Goal: Task Accomplishment & Management: Manage account settings

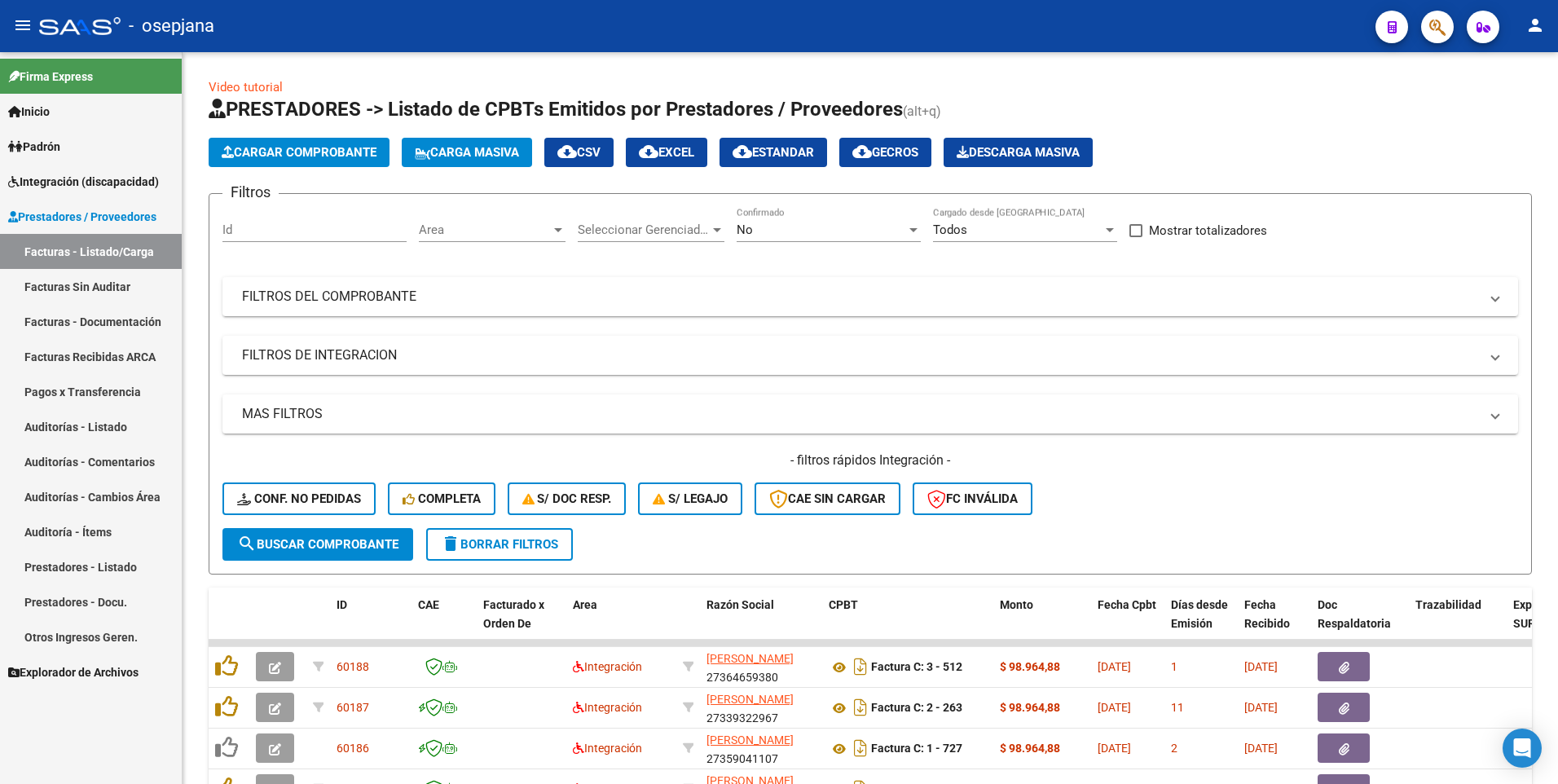
click at [57, 188] on span "Integración (discapacidad)" at bounding box center [83, 181] width 150 height 18
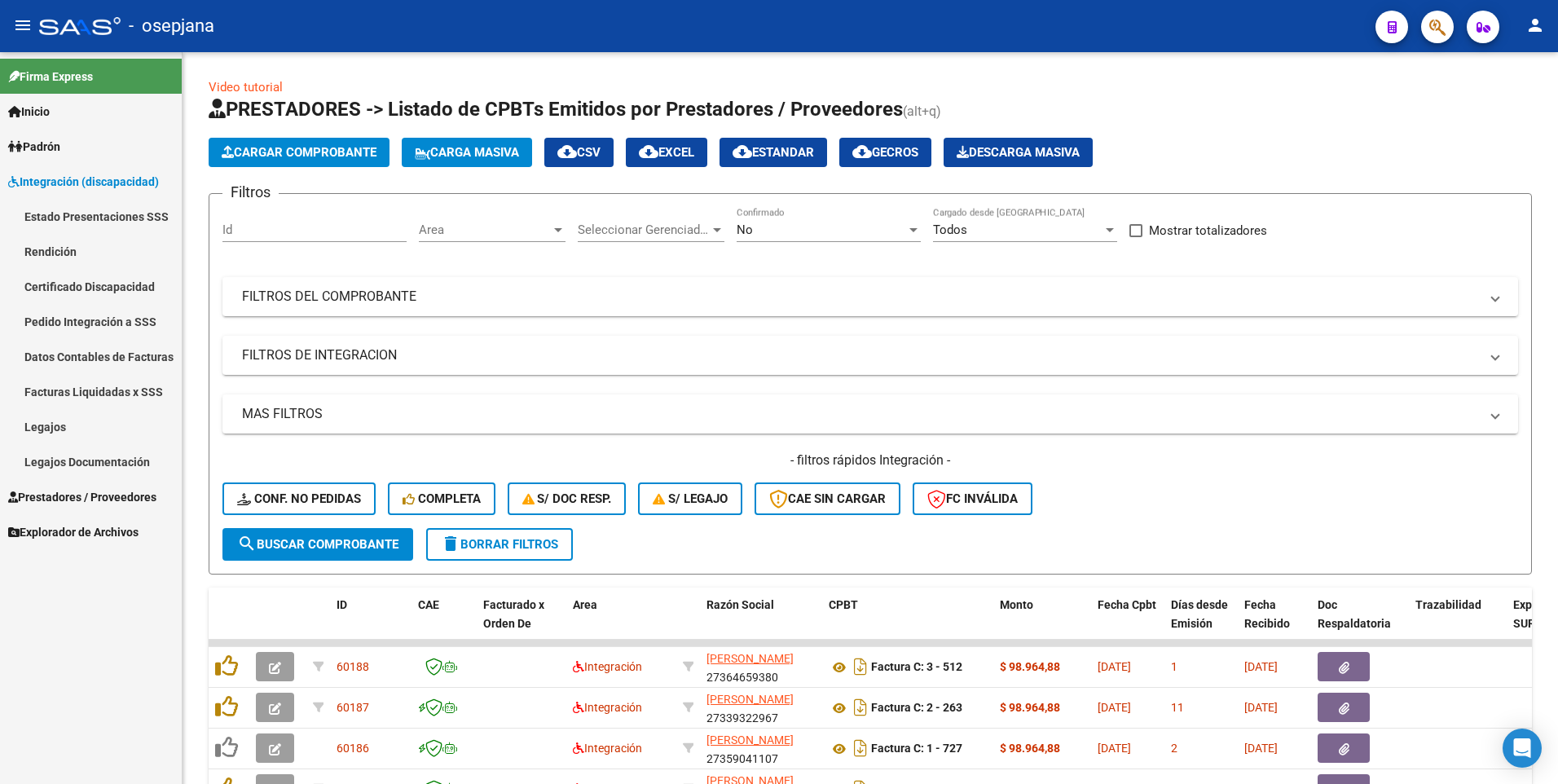
click at [49, 433] on link "Legajos" at bounding box center [90, 427] width 181 height 35
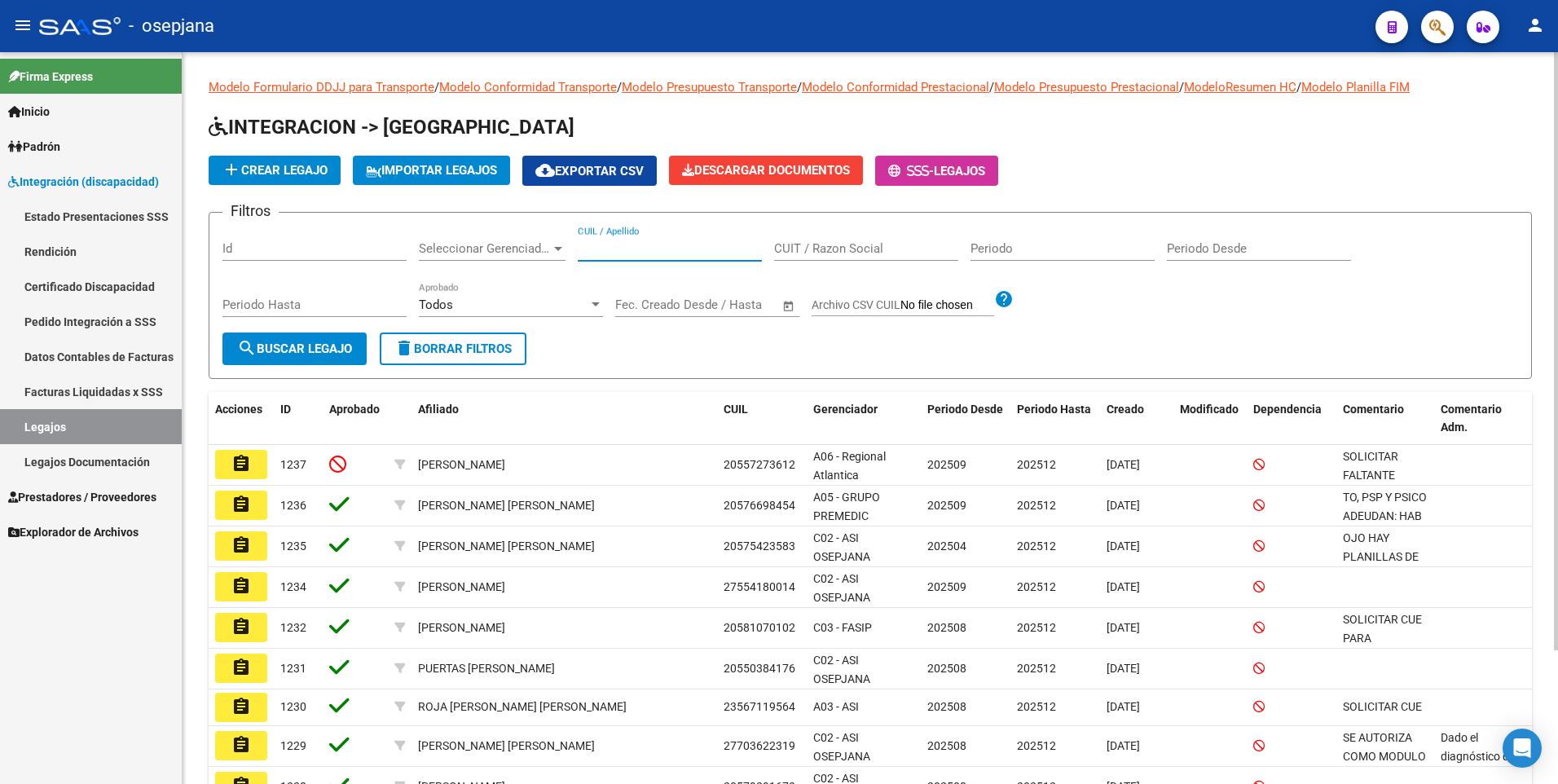
click at [651, 250] on input "CUIL / Apellido" at bounding box center [670, 249] width 184 height 15
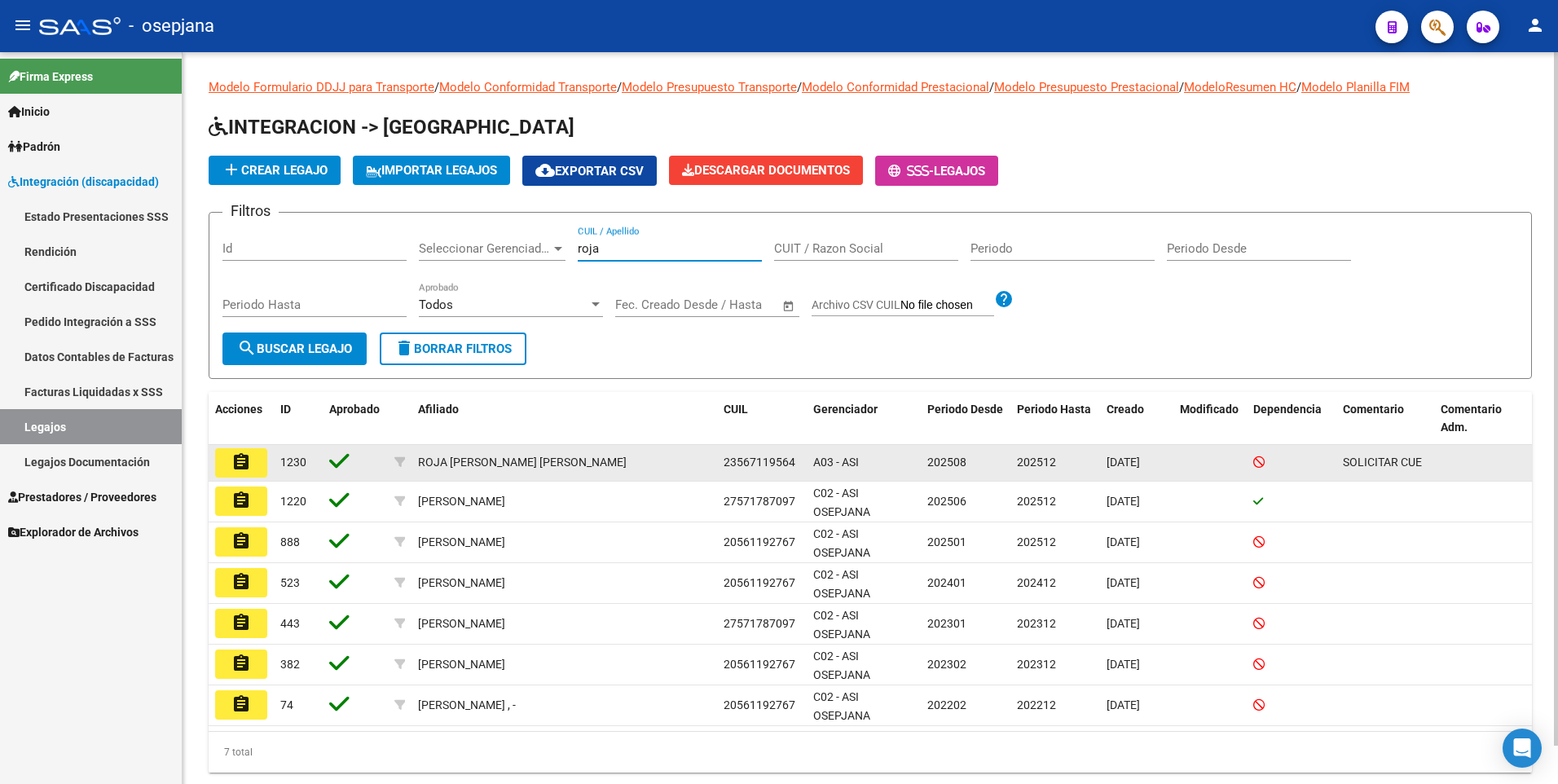
type input "roja"
click at [226, 459] on button "assignment" at bounding box center [241, 463] width 52 height 29
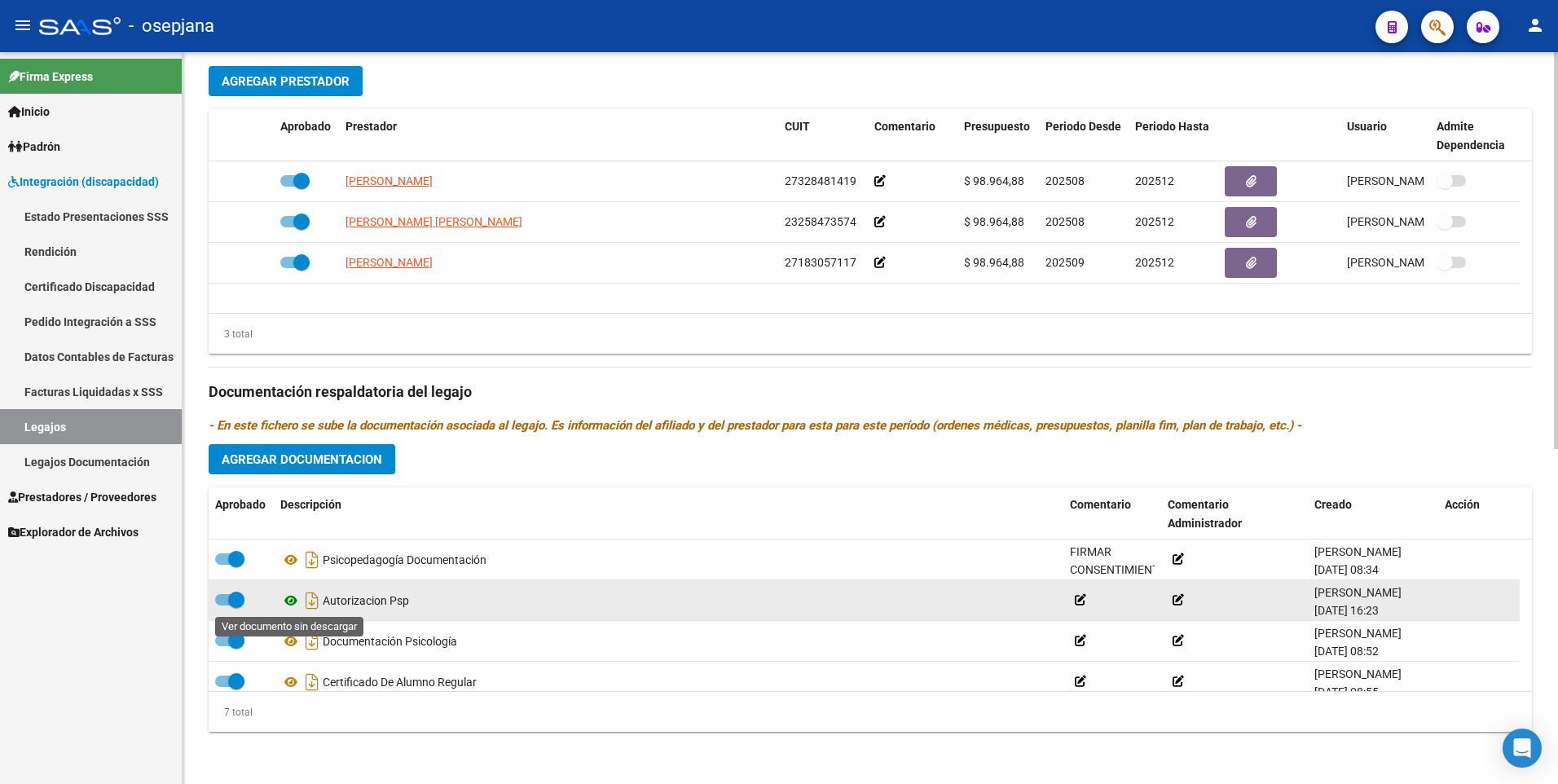
click at [283, 602] on icon at bounding box center [290, 600] width 21 height 19
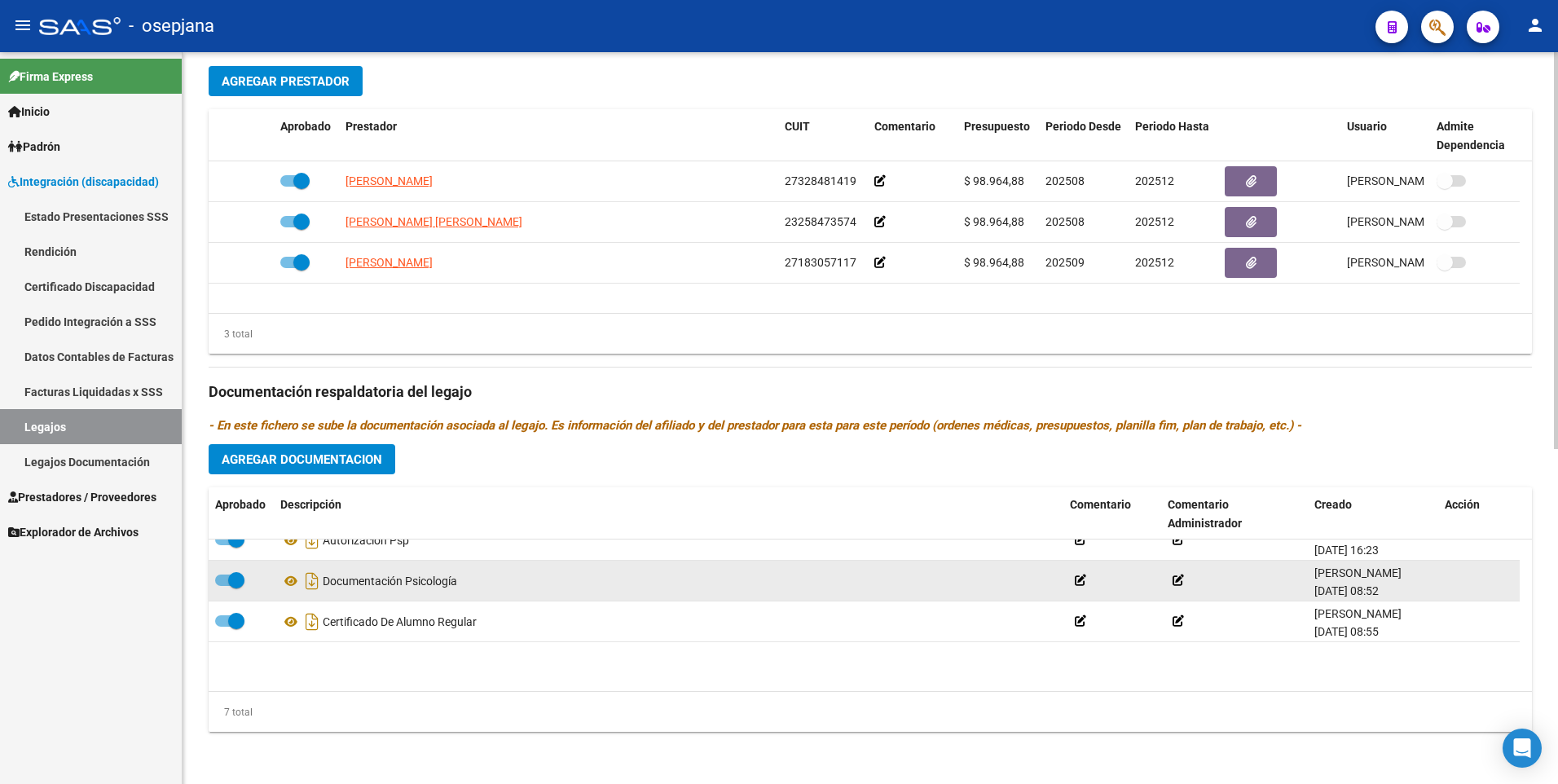
scroll to position [139, 0]
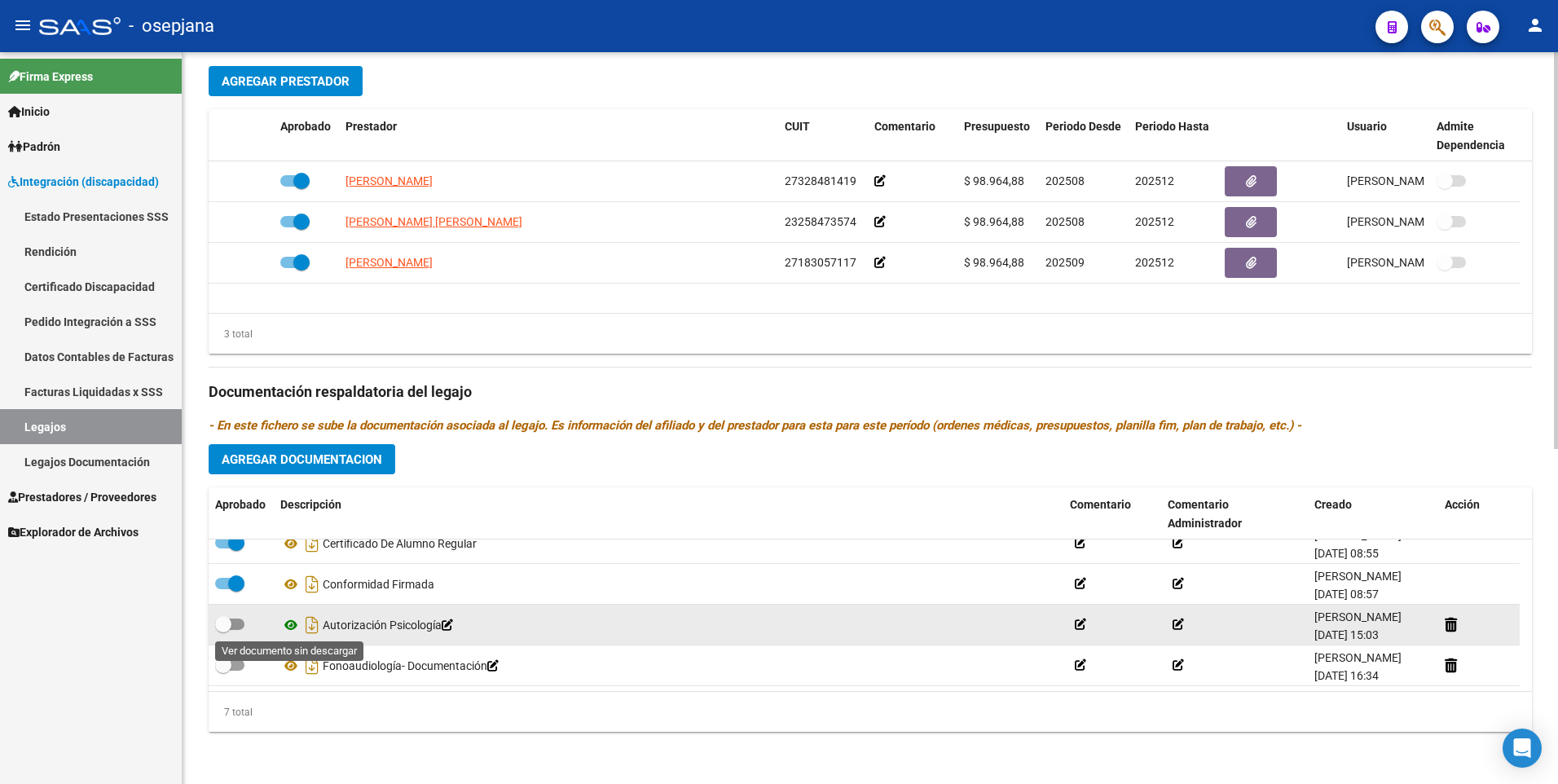
click at [293, 624] on icon at bounding box center [290, 624] width 21 height 19
click at [240, 621] on span at bounding box center [230, 624] width 29 height 12
click at [223, 630] on input "checkbox" at bounding box center [222, 630] width 1 height 1
checkbox input "true"
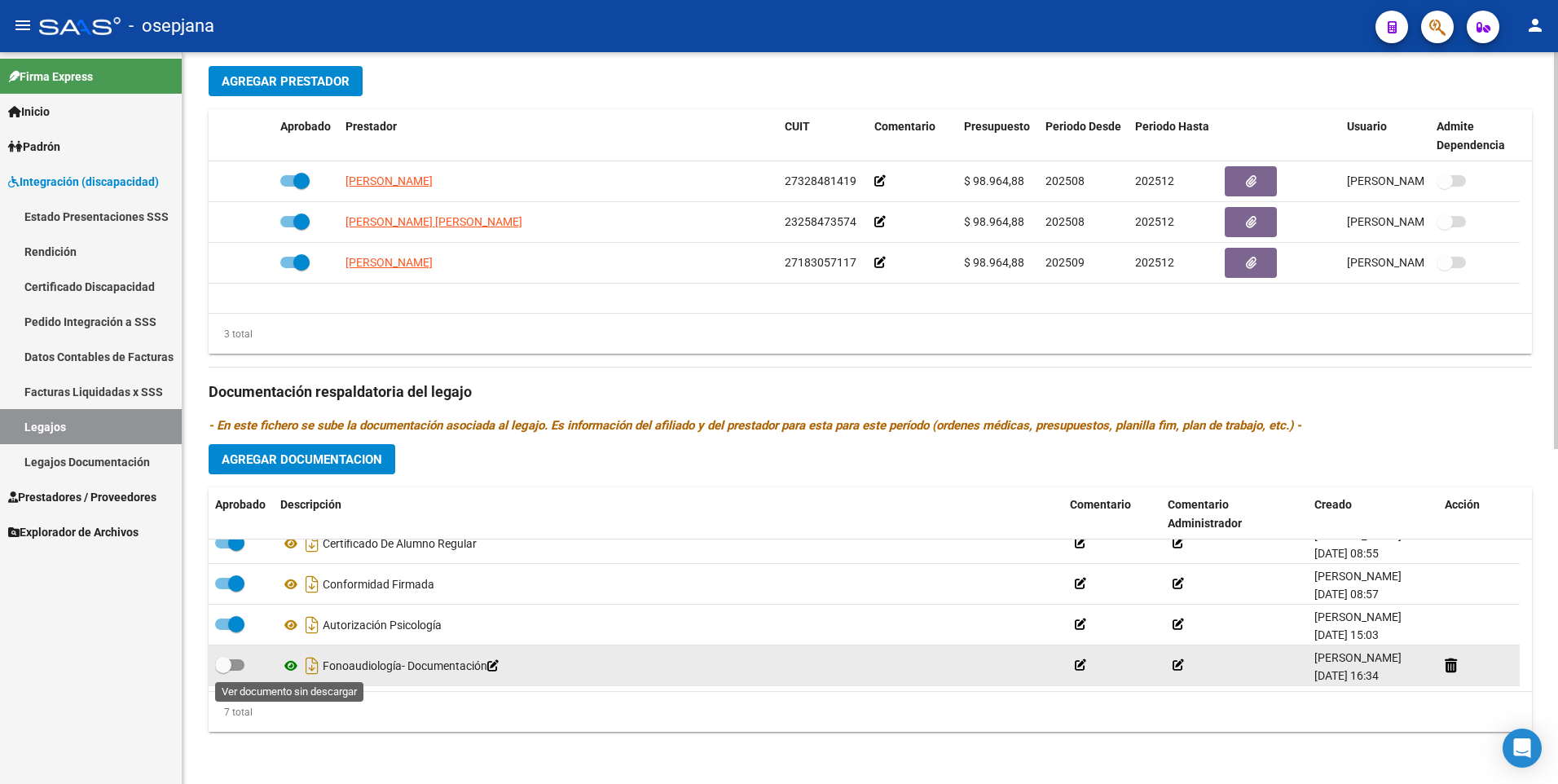
click at [289, 663] on icon at bounding box center [290, 665] width 21 height 19
click at [1080, 668] on icon at bounding box center [1080, 665] width 12 height 12
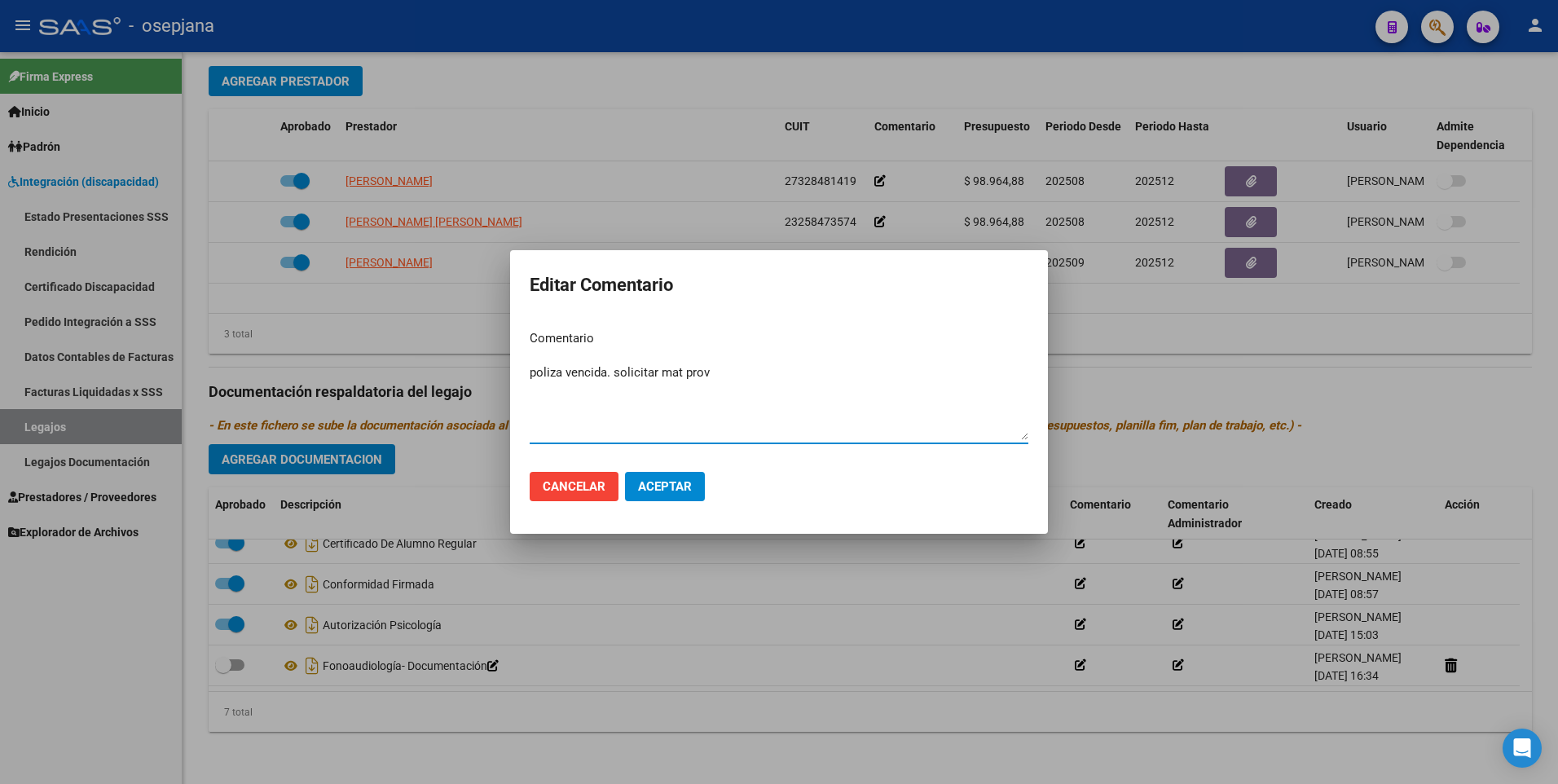
type textarea "poliza vencida. solicitar mat prov"
click at [676, 486] on span "Aceptar" at bounding box center [665, 487] width 54 height 15
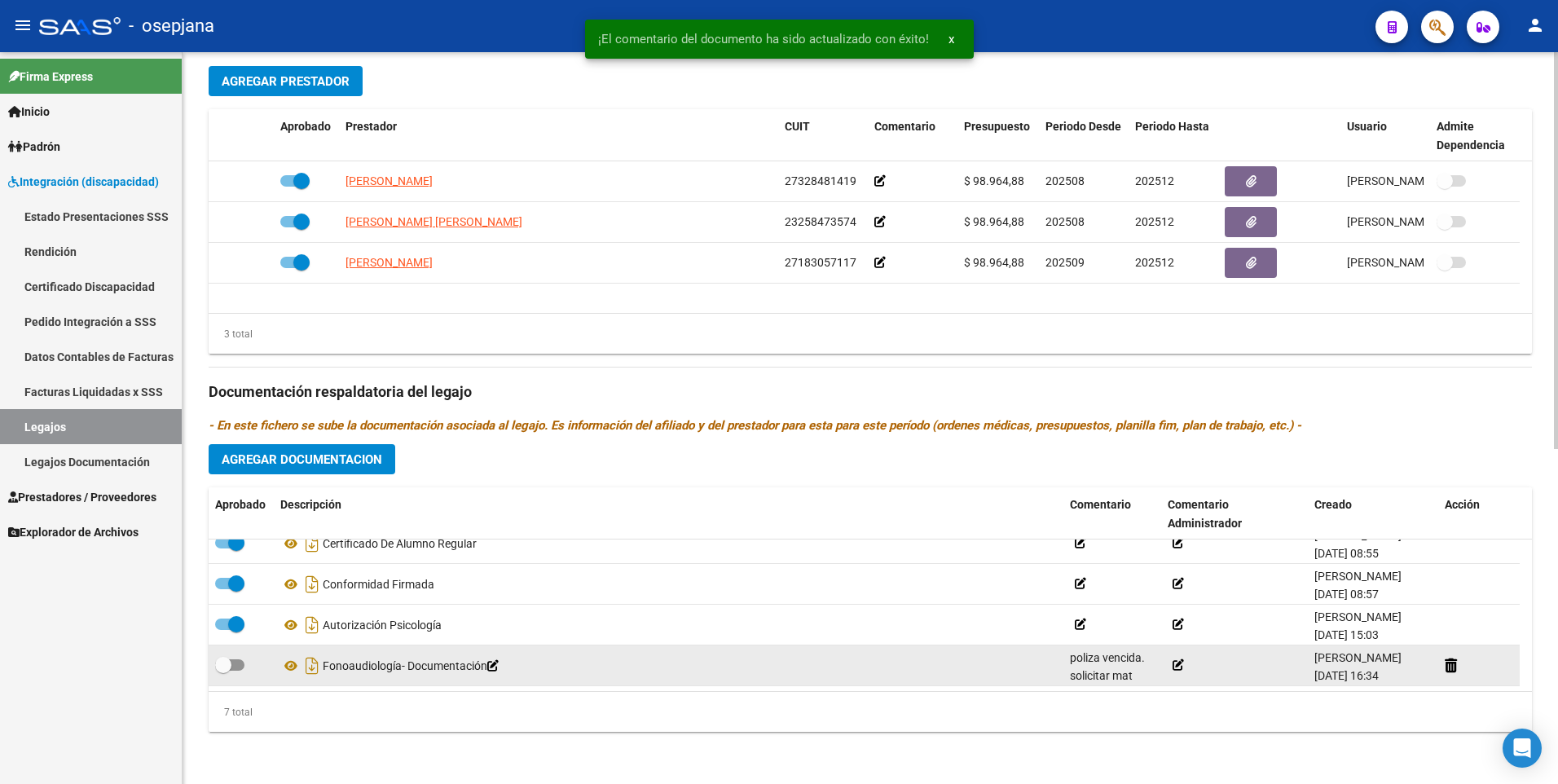
click at [242, 663] on span at bounding box center [230, 665] width 29 height 12
click at [223, 671] on input "checkbox" at bounding box center [222, 671] width 1 height 1
checkbox input "true"
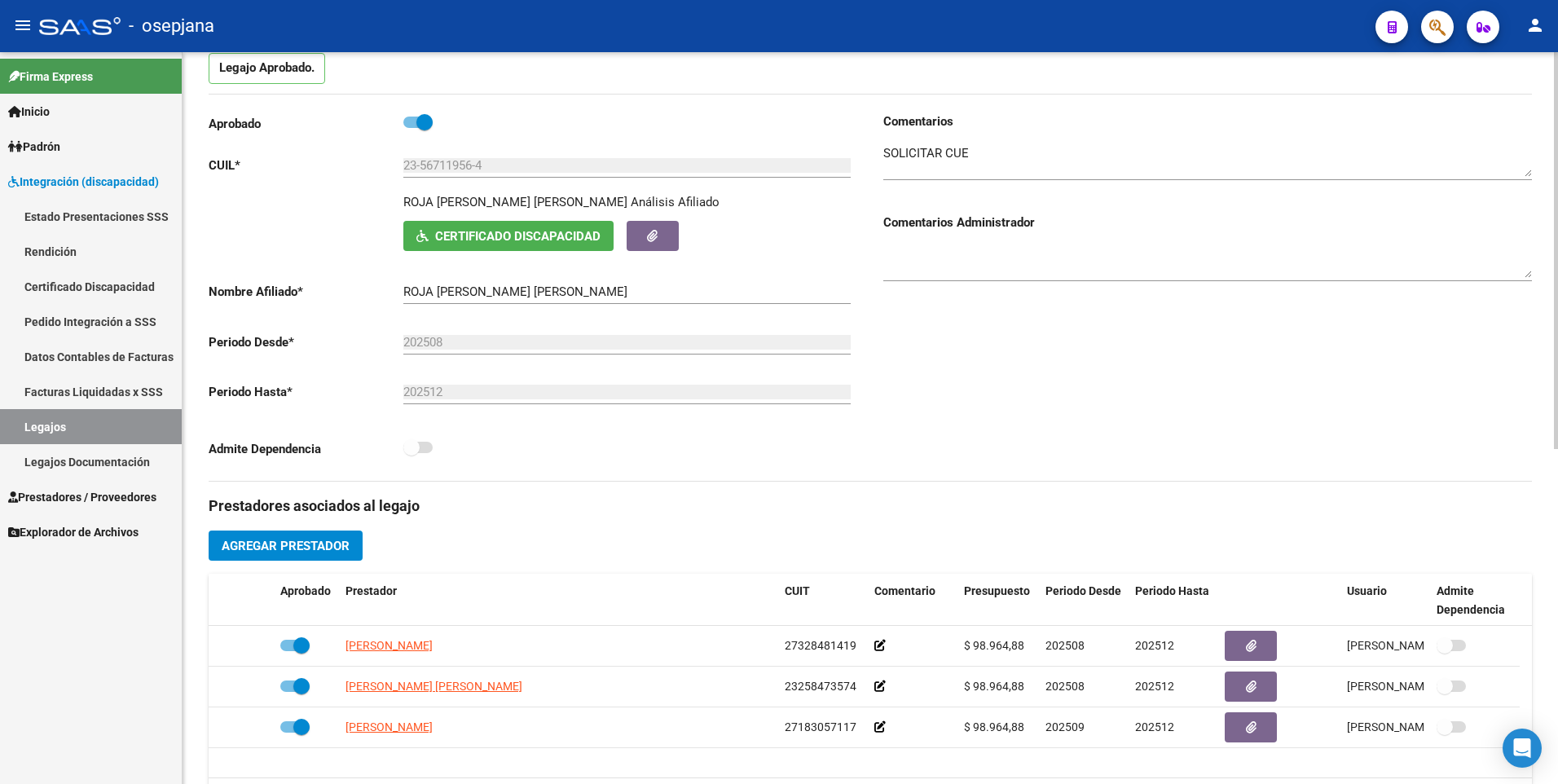
scroll to position [0, 0]
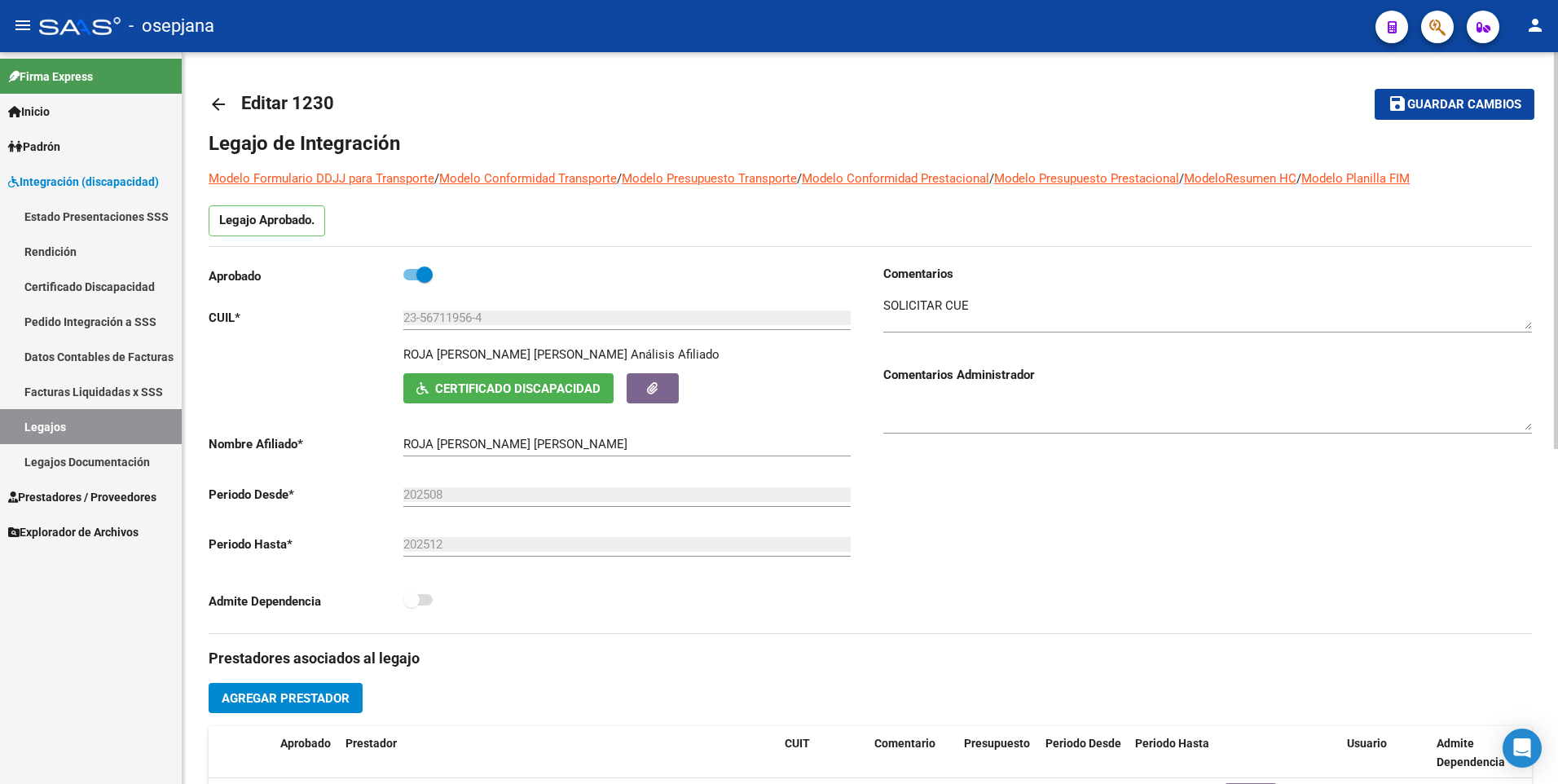
click at [1437, 105] on span "Guardar cambios" at bounding box center [1463, 105] width 114 height 15
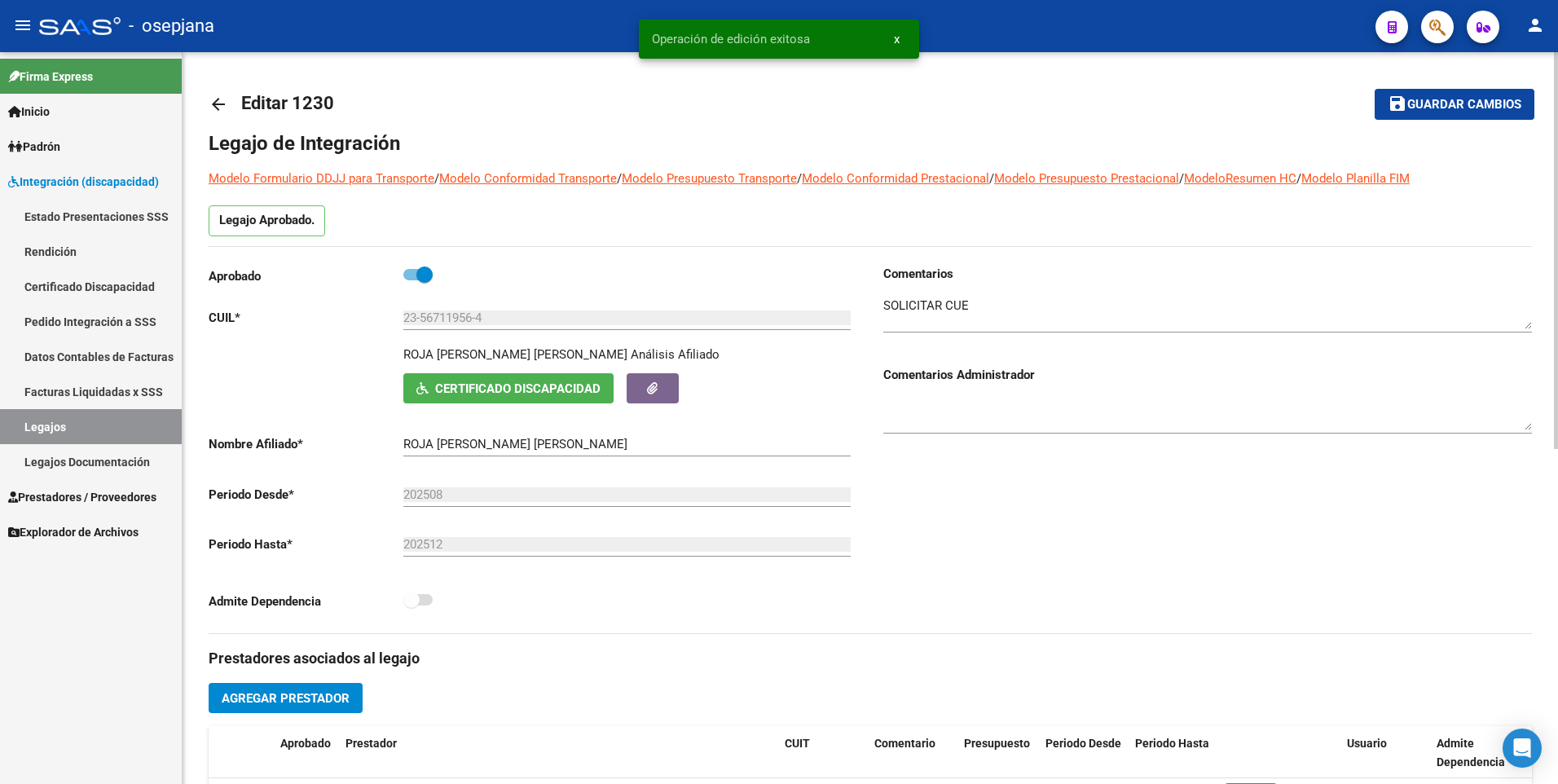
click at [222, 105] on mat-icon "arrow_back" at bounding box center [218, 104] width 19 height 19
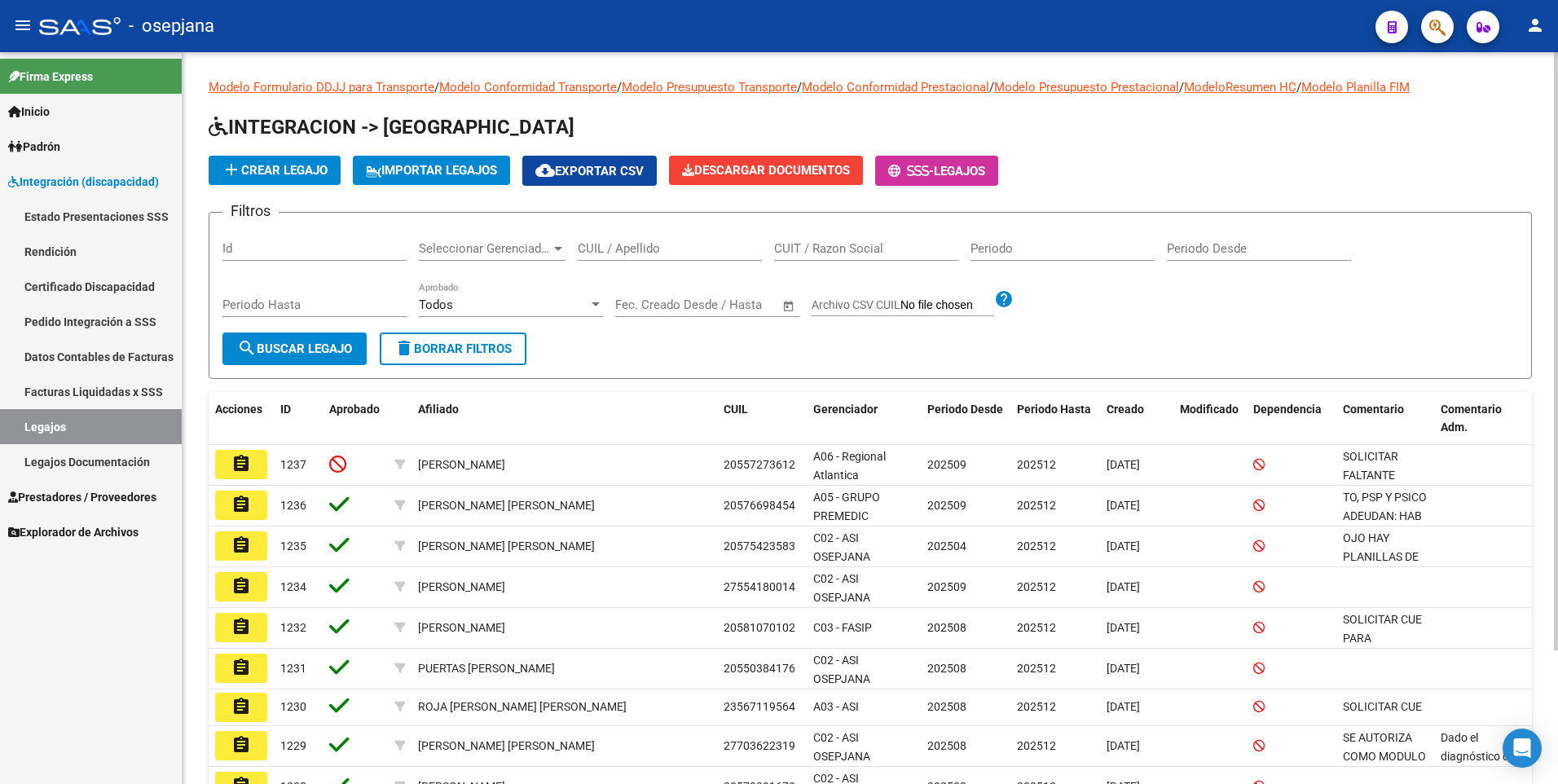
click at [678, 247] on input "CUIL / Apellido" at bounding box center [670, 249] width 184 height 15
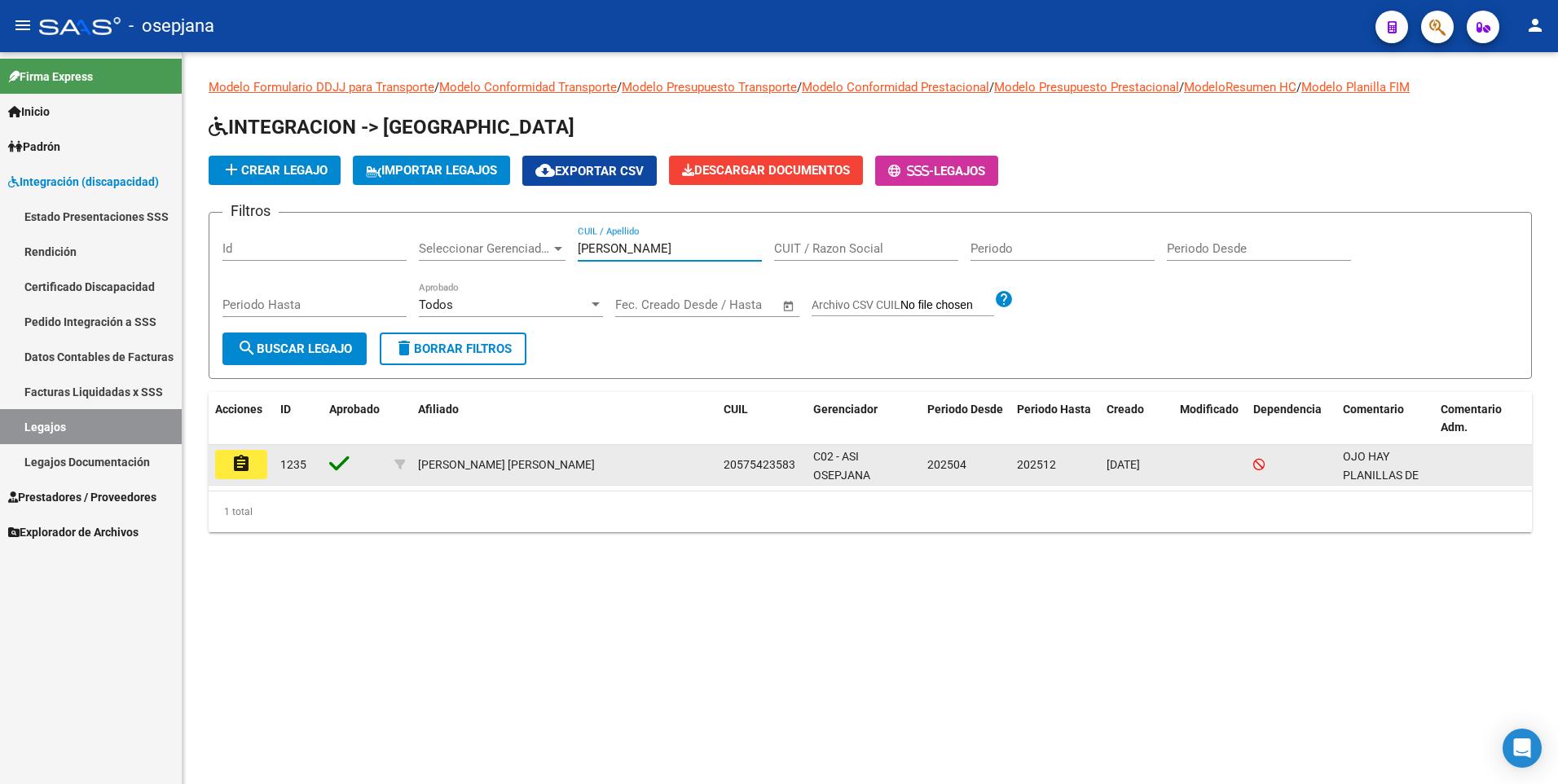
type input "[PERSON_NAME]"
click at [253, 475] on button "assignment" at bounding box center [241, 464] width 52 height 29
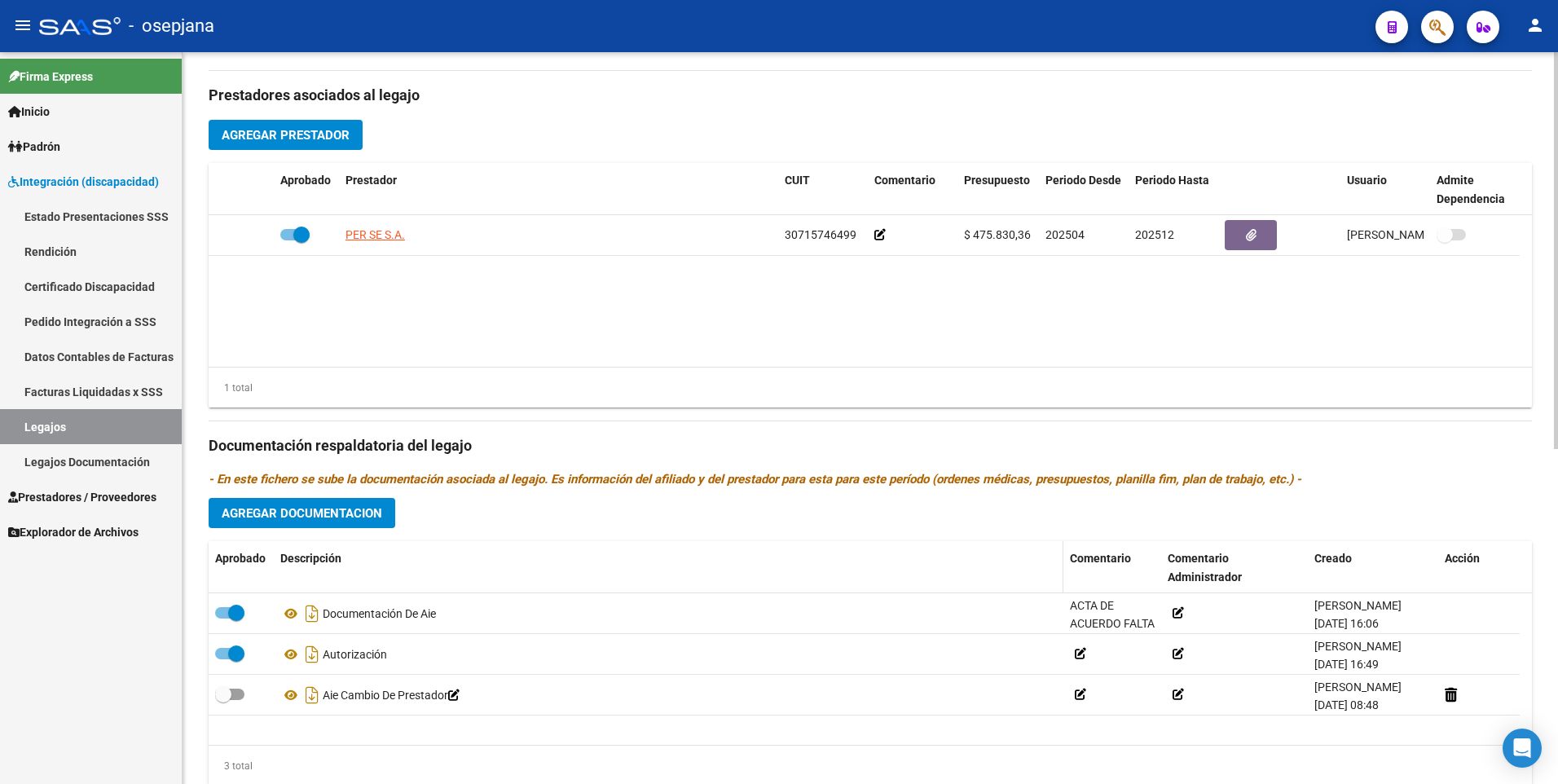
scroll to position [617, 0]
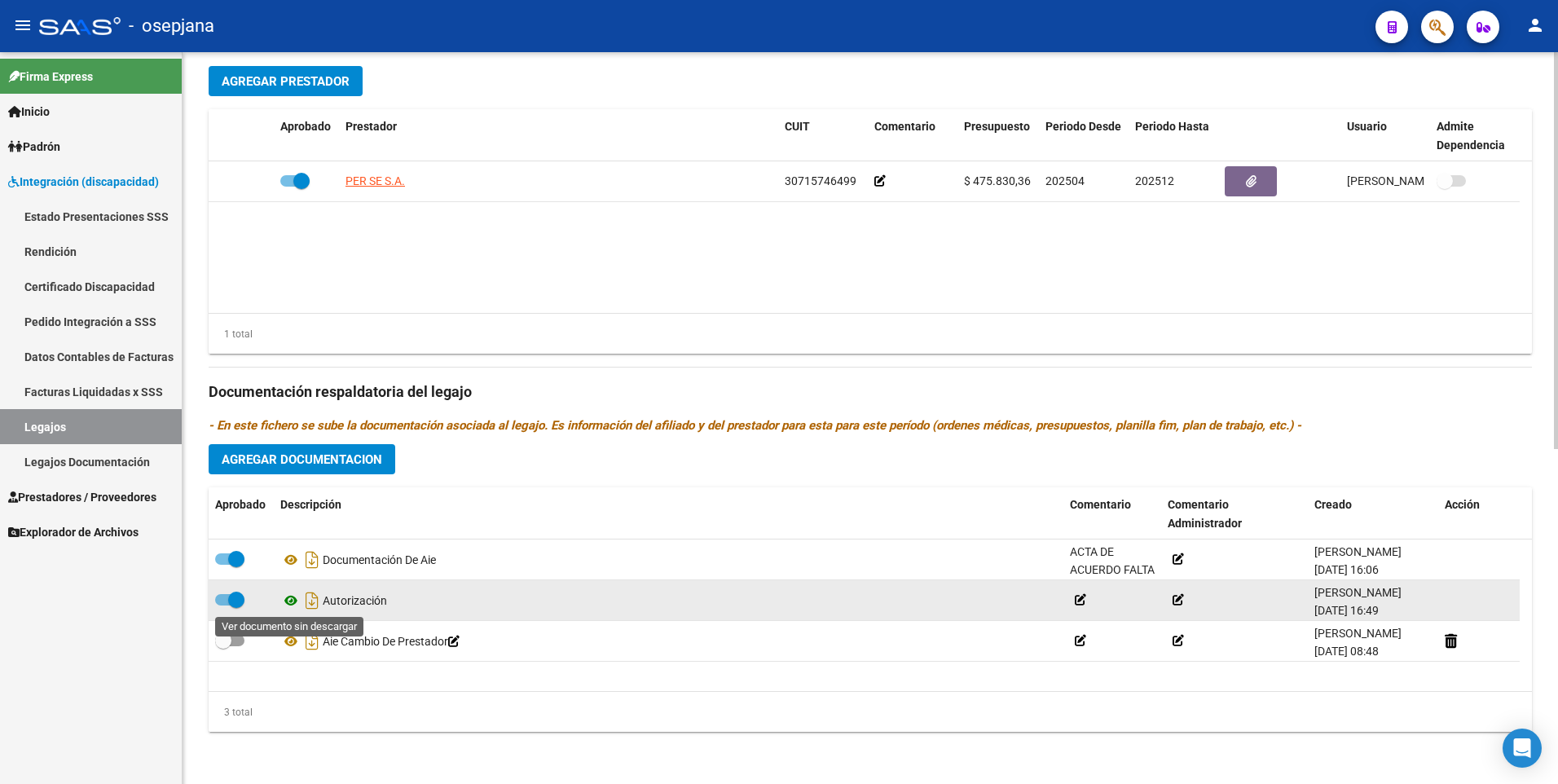
click at [287, 607] on icon at bounding box center [290, 600] width 21 height 19
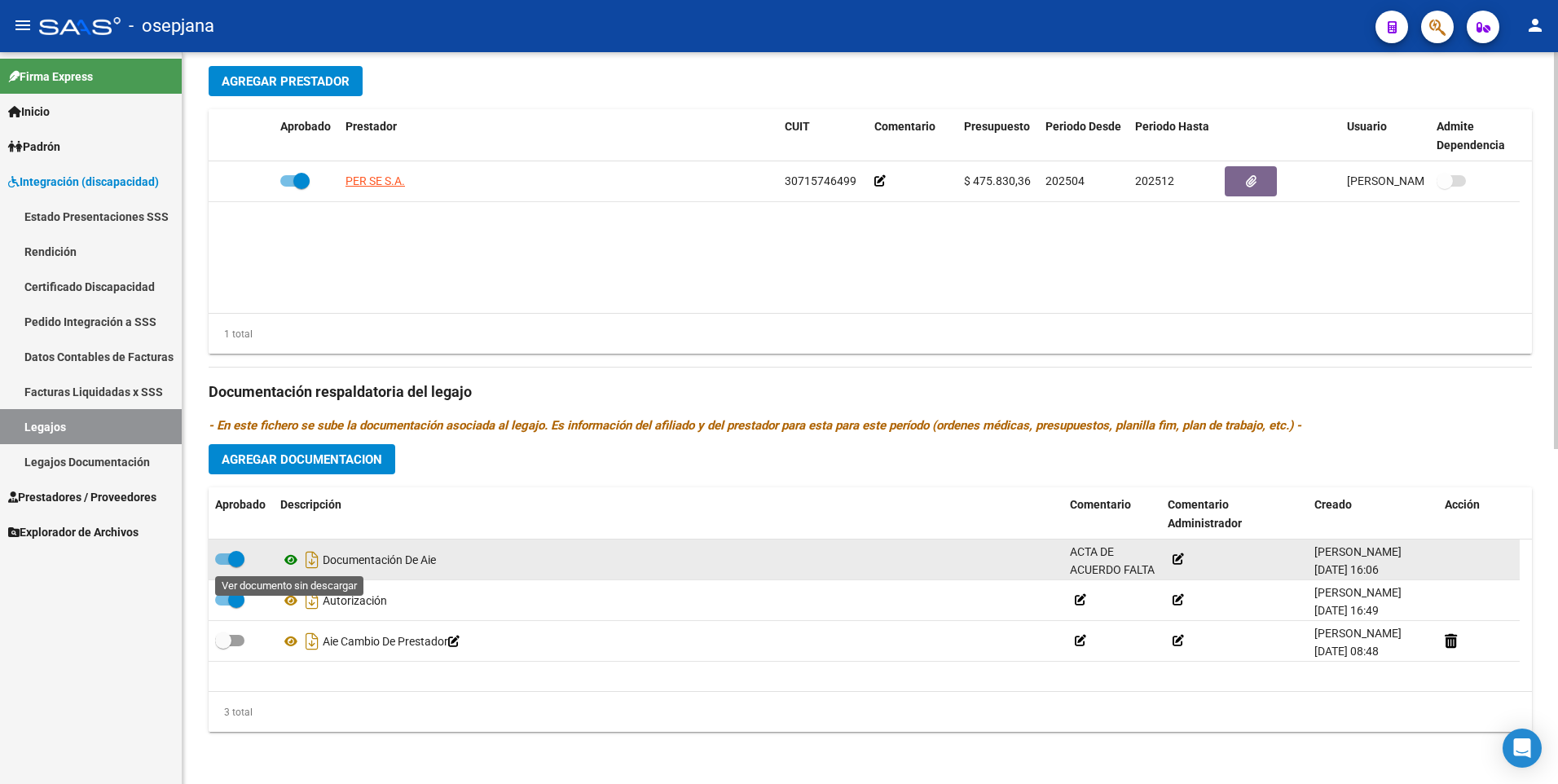
click at [292, 563] on icon at bounding box center [290, 559] width 21 height 19
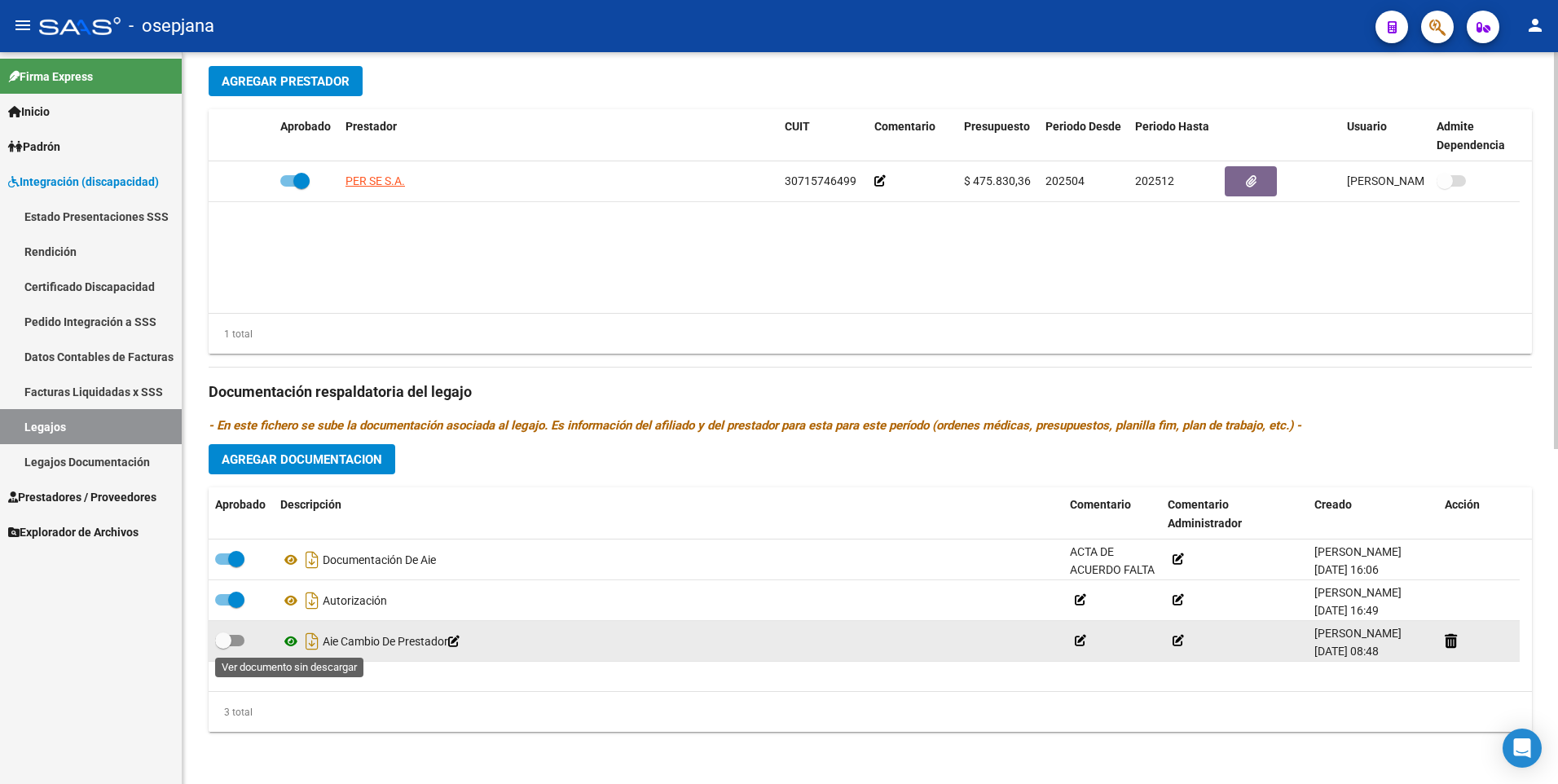
click at [291, 640] on icon at bounding box center [290, 641] width 21 height 19
click at [1084, 645] on icon at bounding box center [1080, 640] width 12 height 12
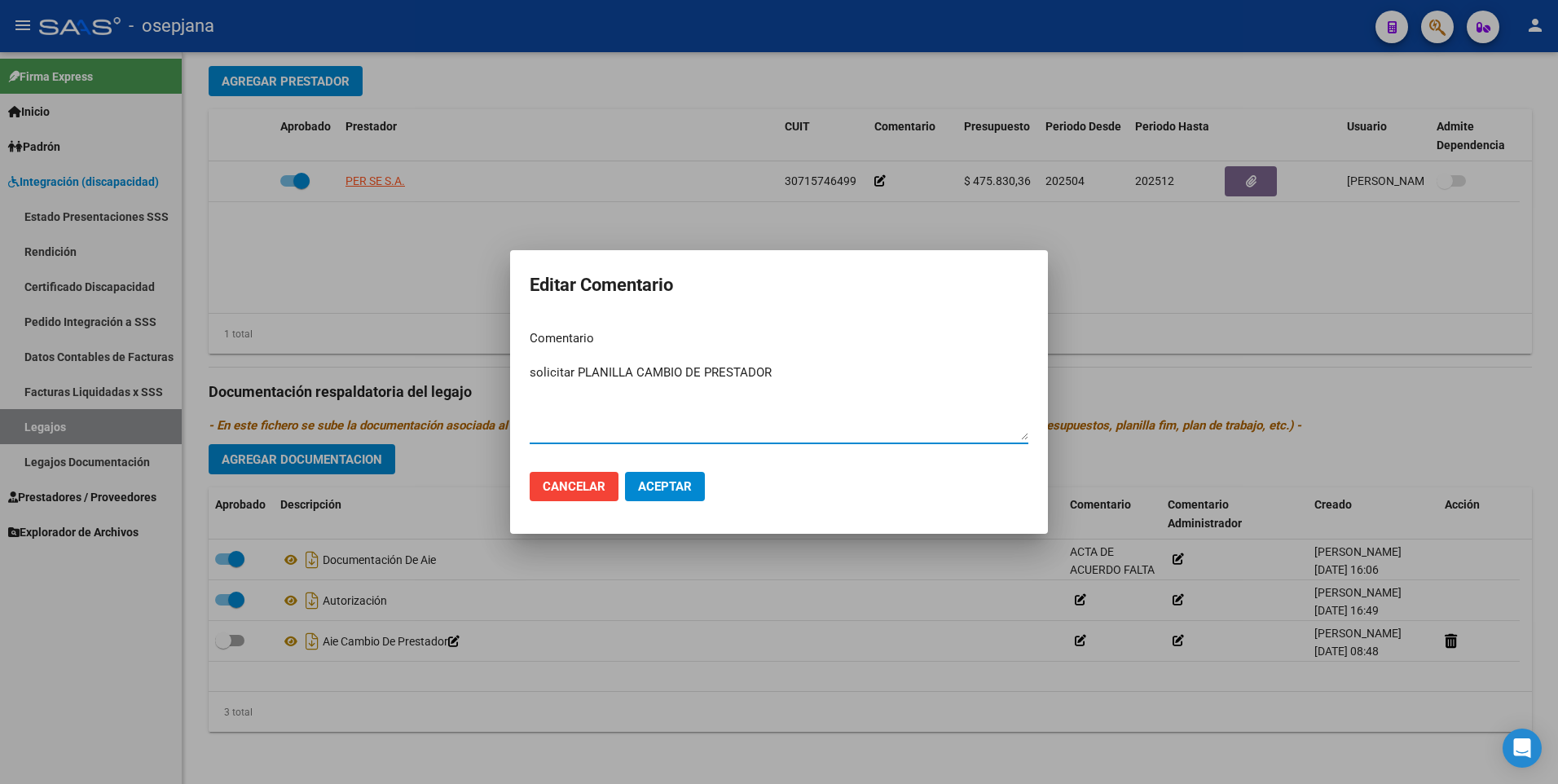
type textarea "solicitar PLANILLA CAMBIO DE PRESTADOR"
click at [663, 497] on button "Aceptar" at bounding box center [665, 486] width 80 height 29
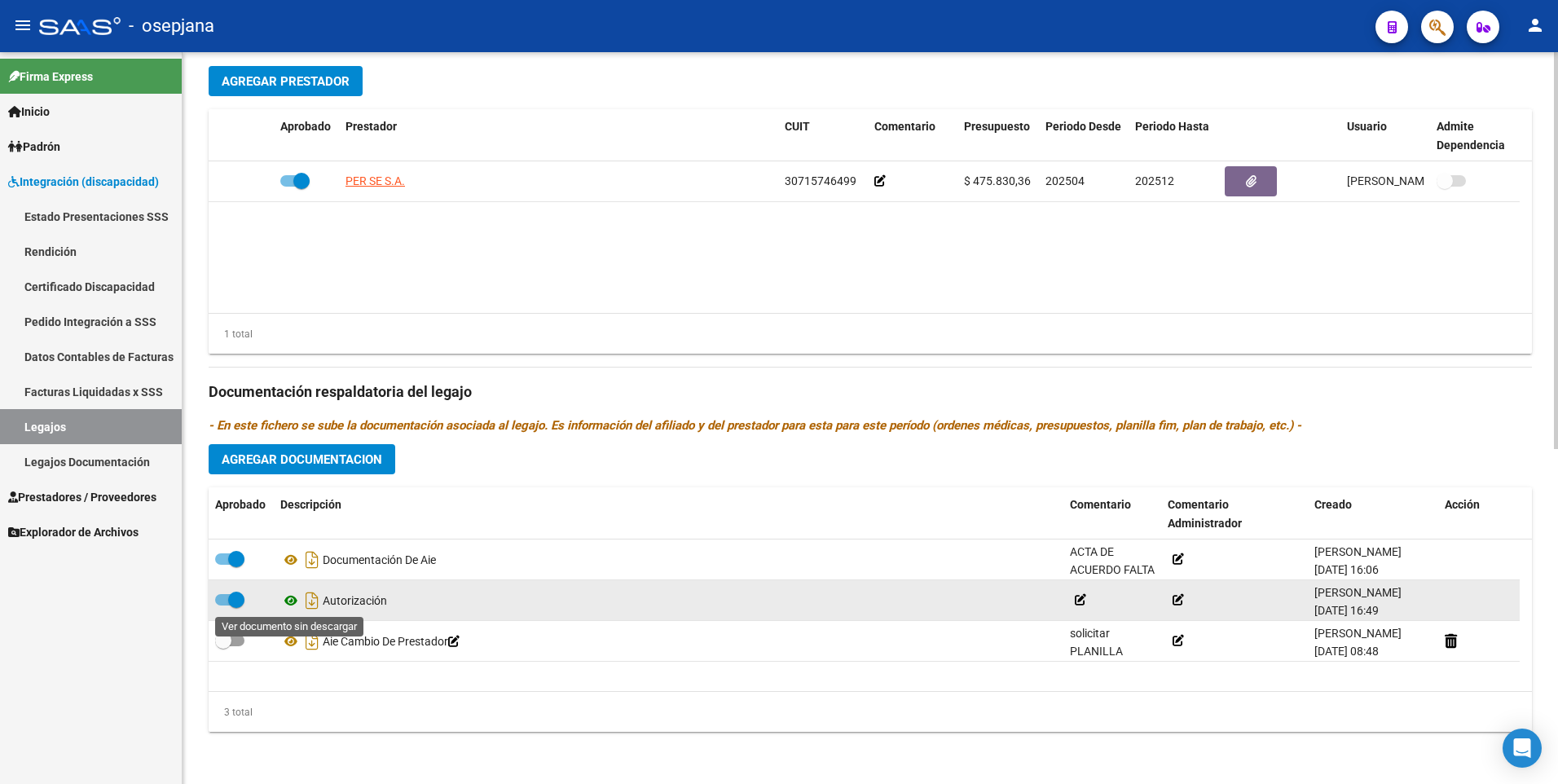
click at [292, 599] on icon at bounding box center [290, 600] width 21 height 19
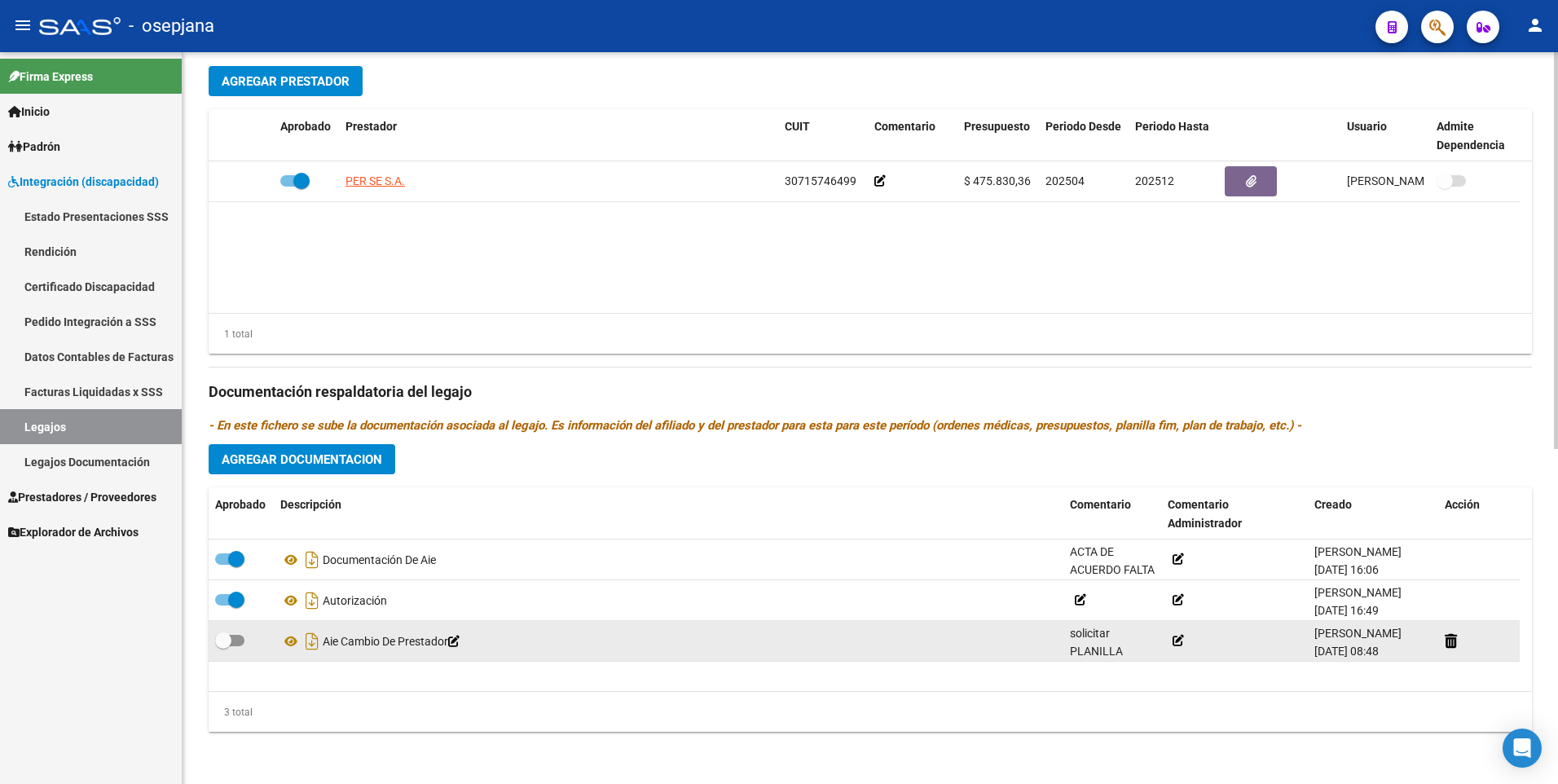
click at [239, 640] on span at bounding box center [230, 640] width 29 height 12
click at [223, 646] on input "checkbox" at bounding box center [222, 646] width 1 height 1
checkbox input "true"
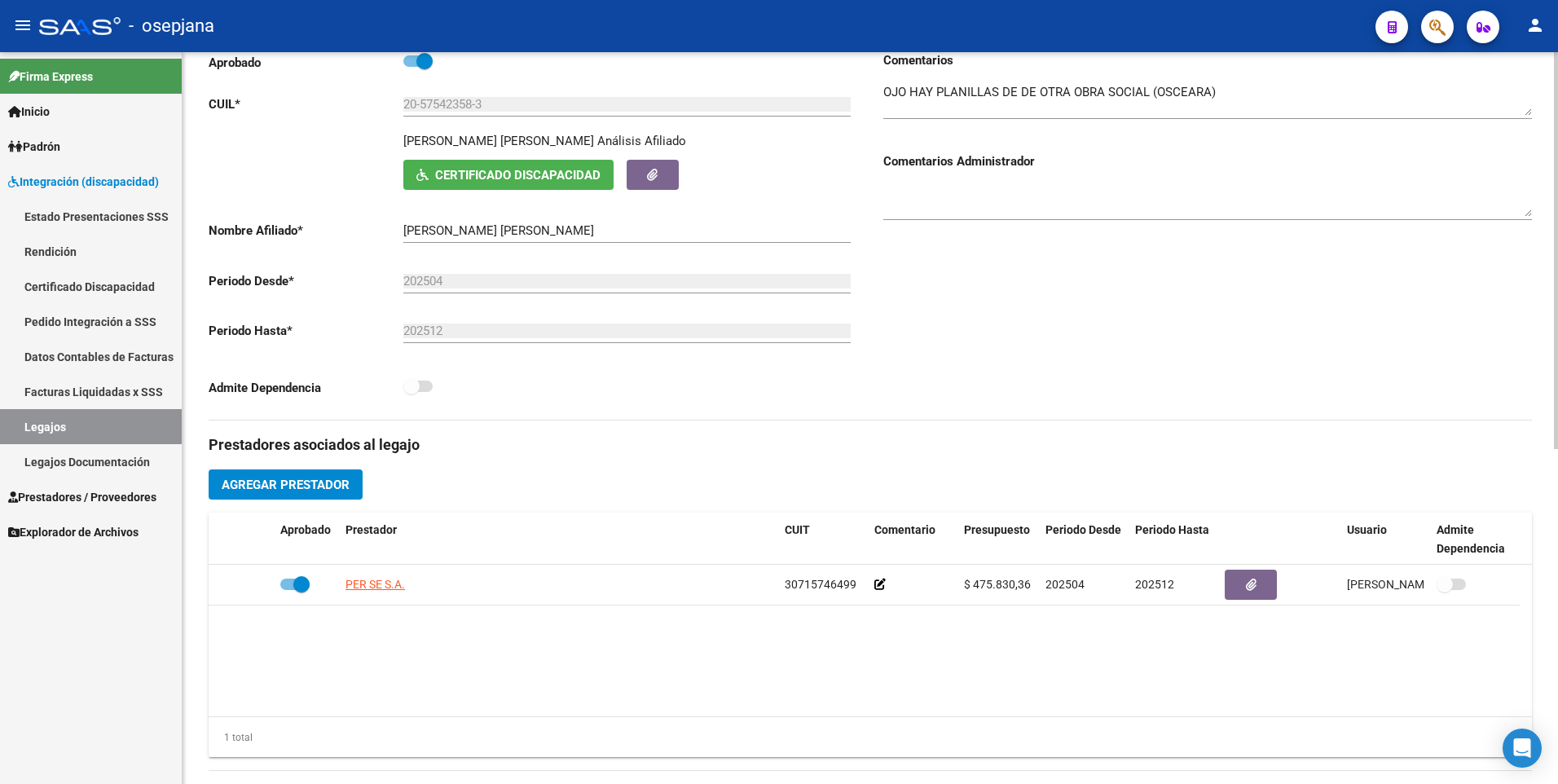
scroll to position [0, 0]
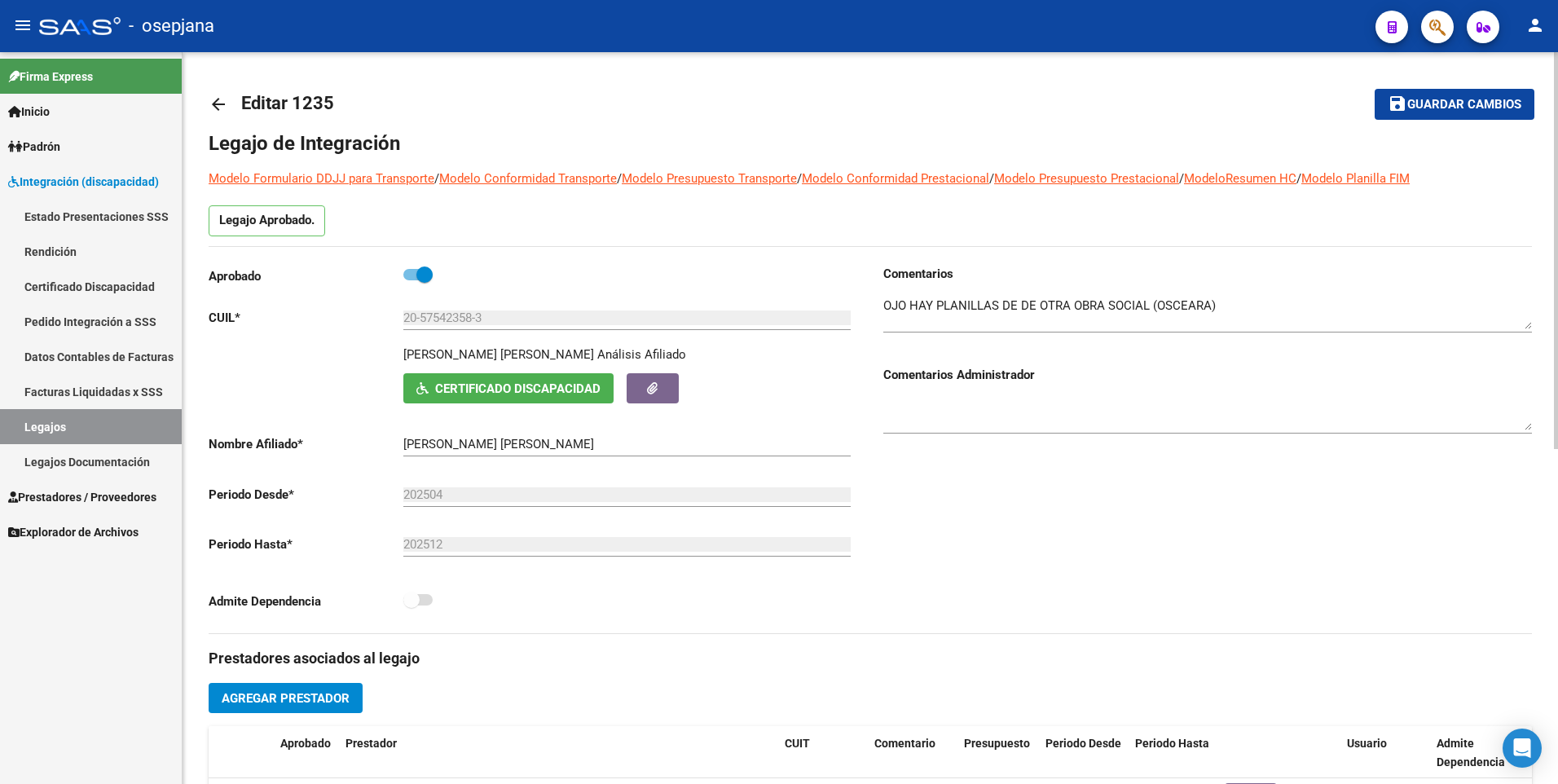
click at [1436, 123] on mat-toolbar-row "save Guardar cambios" at bounding box center [1397, 104] width 276 height 52
click at [1416, 110] on span "Guardar cambios" at bounding box center [1463, 105] width 114 height 15
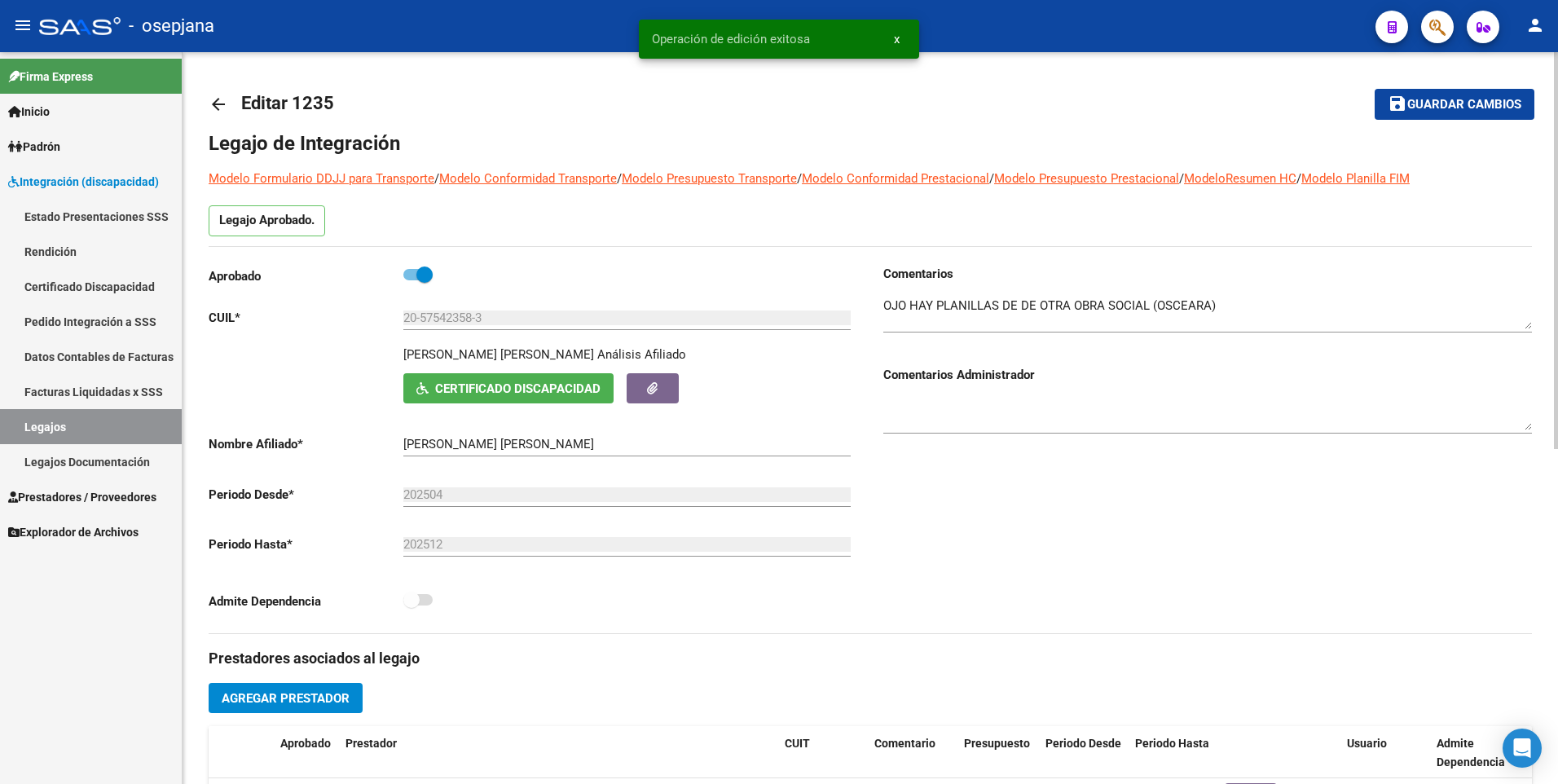
click at [211, 101] on mat-icon "arrow_back" at bounding box center [218, 104] width 19 height 19
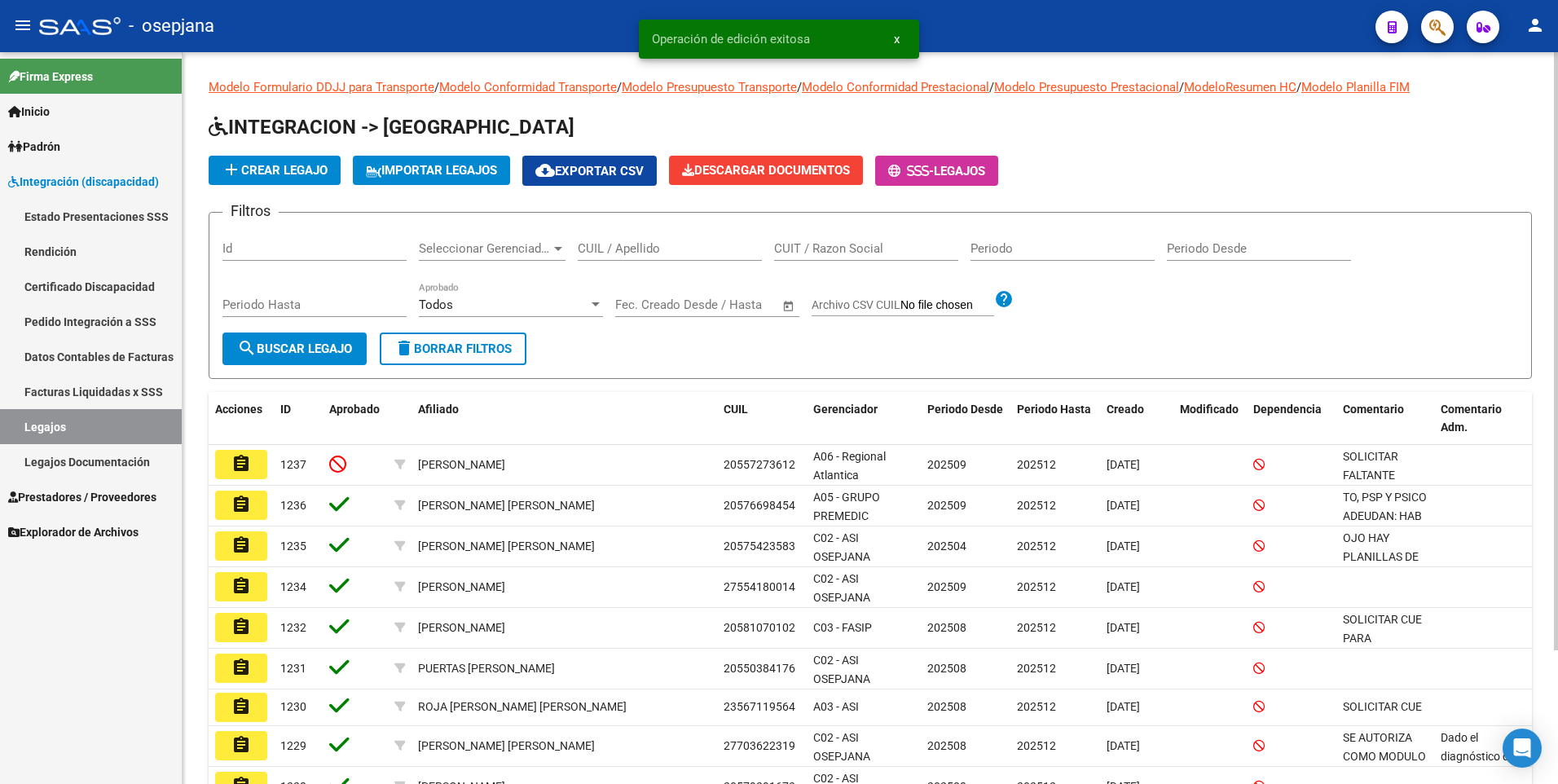
click at [610, 249] on input "CUIL / Apellido" at bounding box center [670, 249] width 184 height 15
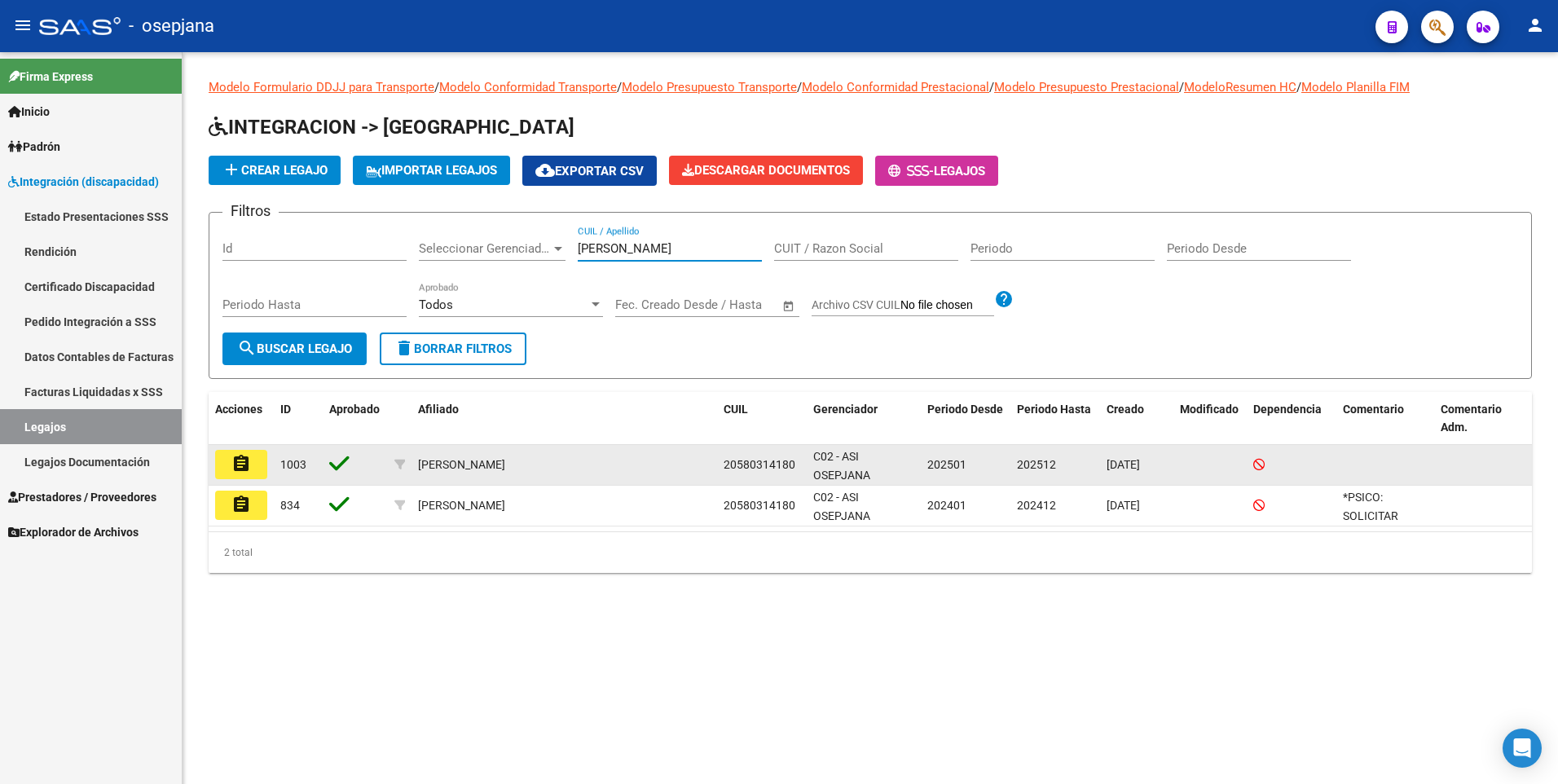
type input "[PERSON_NAME]"
click at [232, 466] on mat-icon "assignment" at bounding box center [241, 463] width 19 height 19
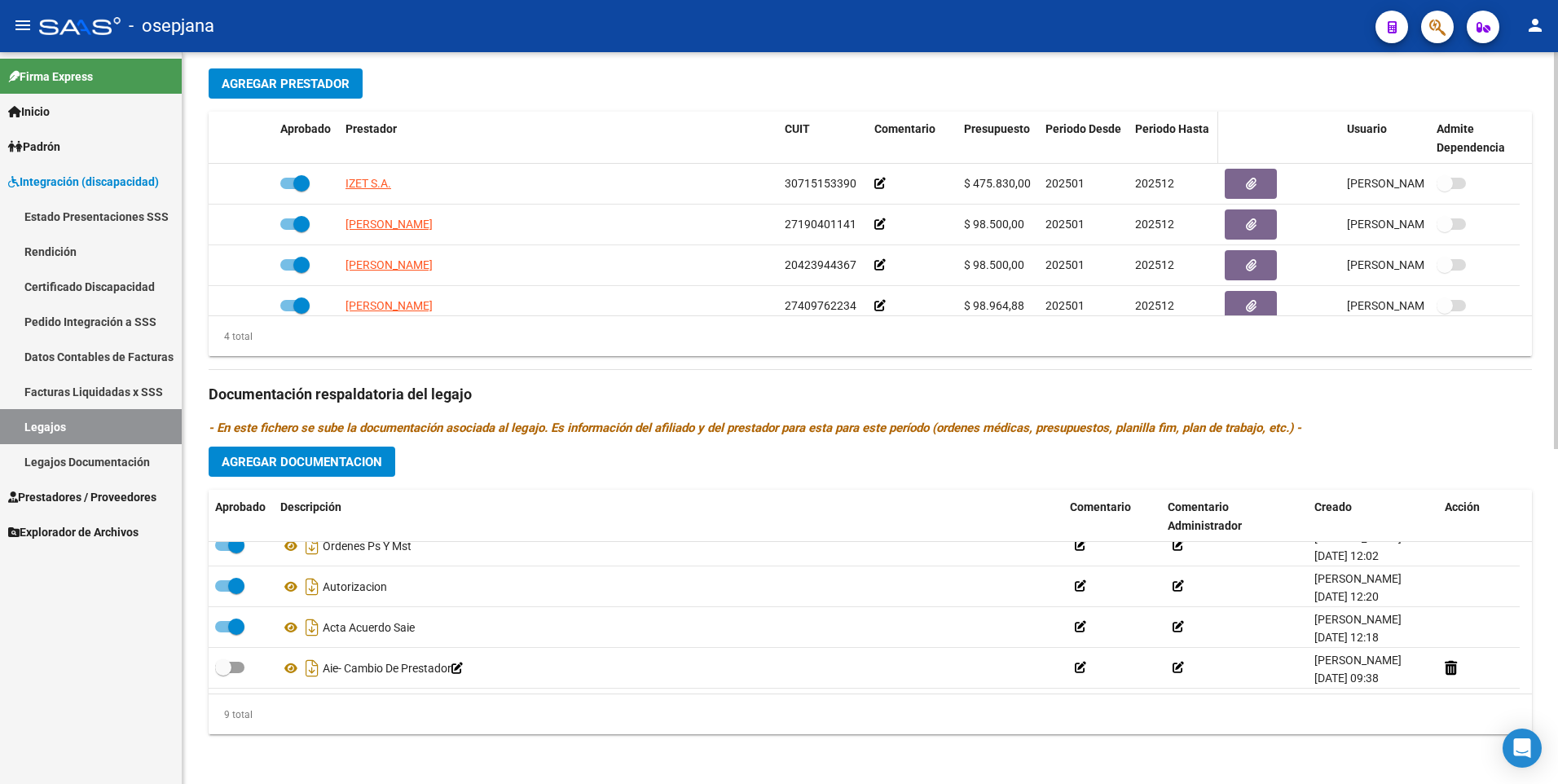
scroll to position [617, 0]
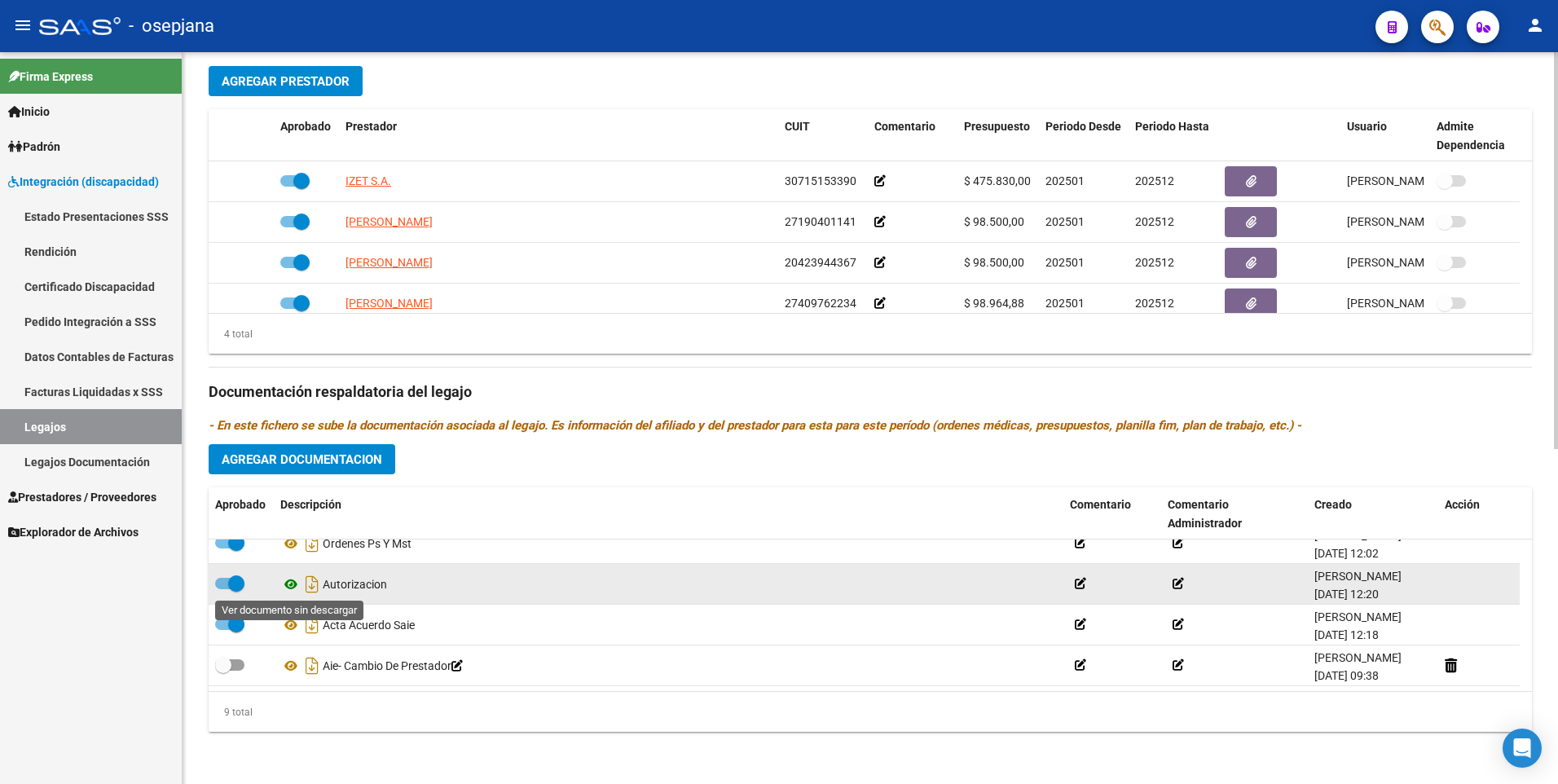
click at [285, 581] on icon at bounding box center [290, 583] width 21 height 19
click at [287, 584] on icon at bounding box center [290, 583] width 21 height 19
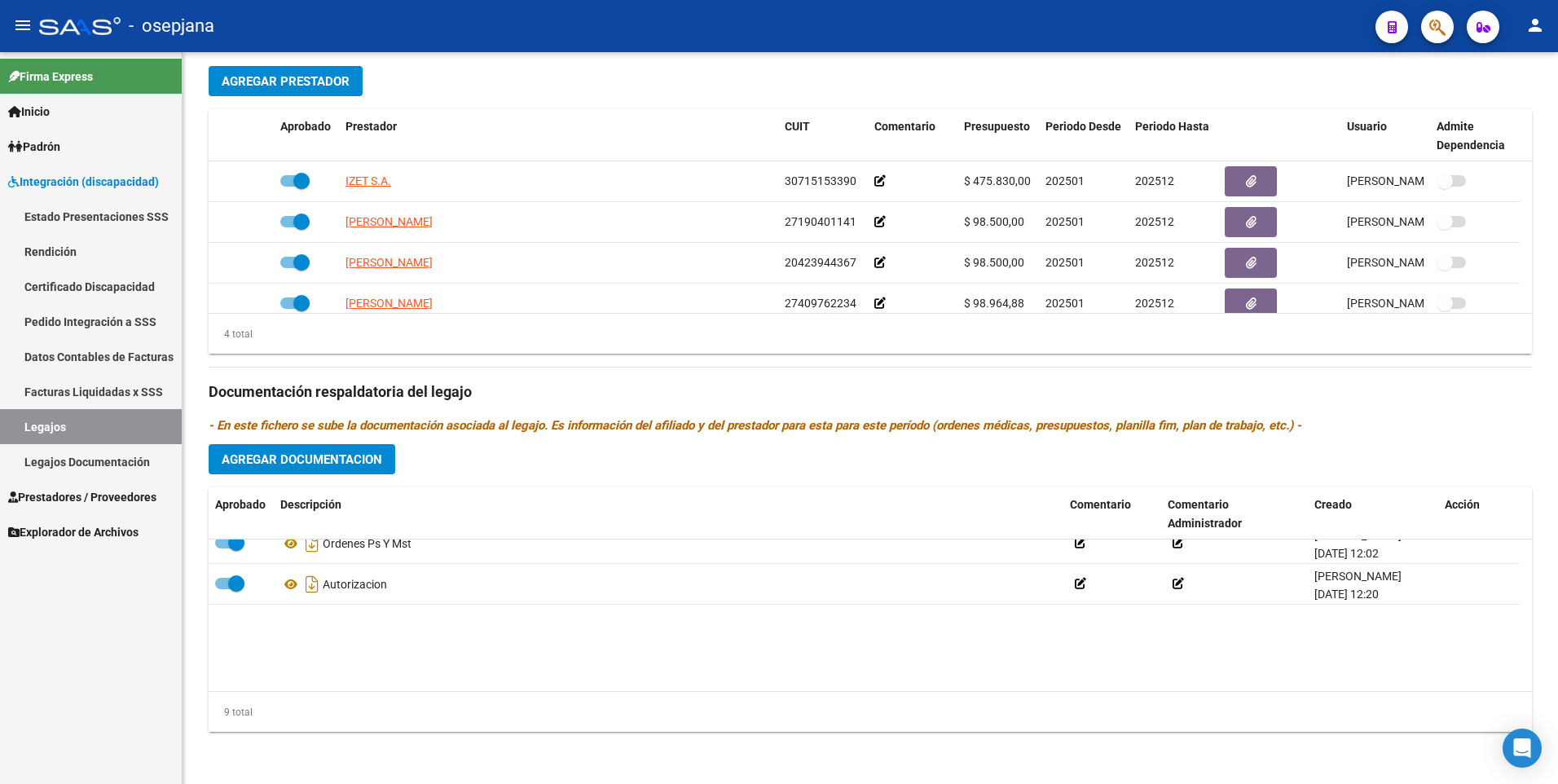
scroll to position [0, 0]
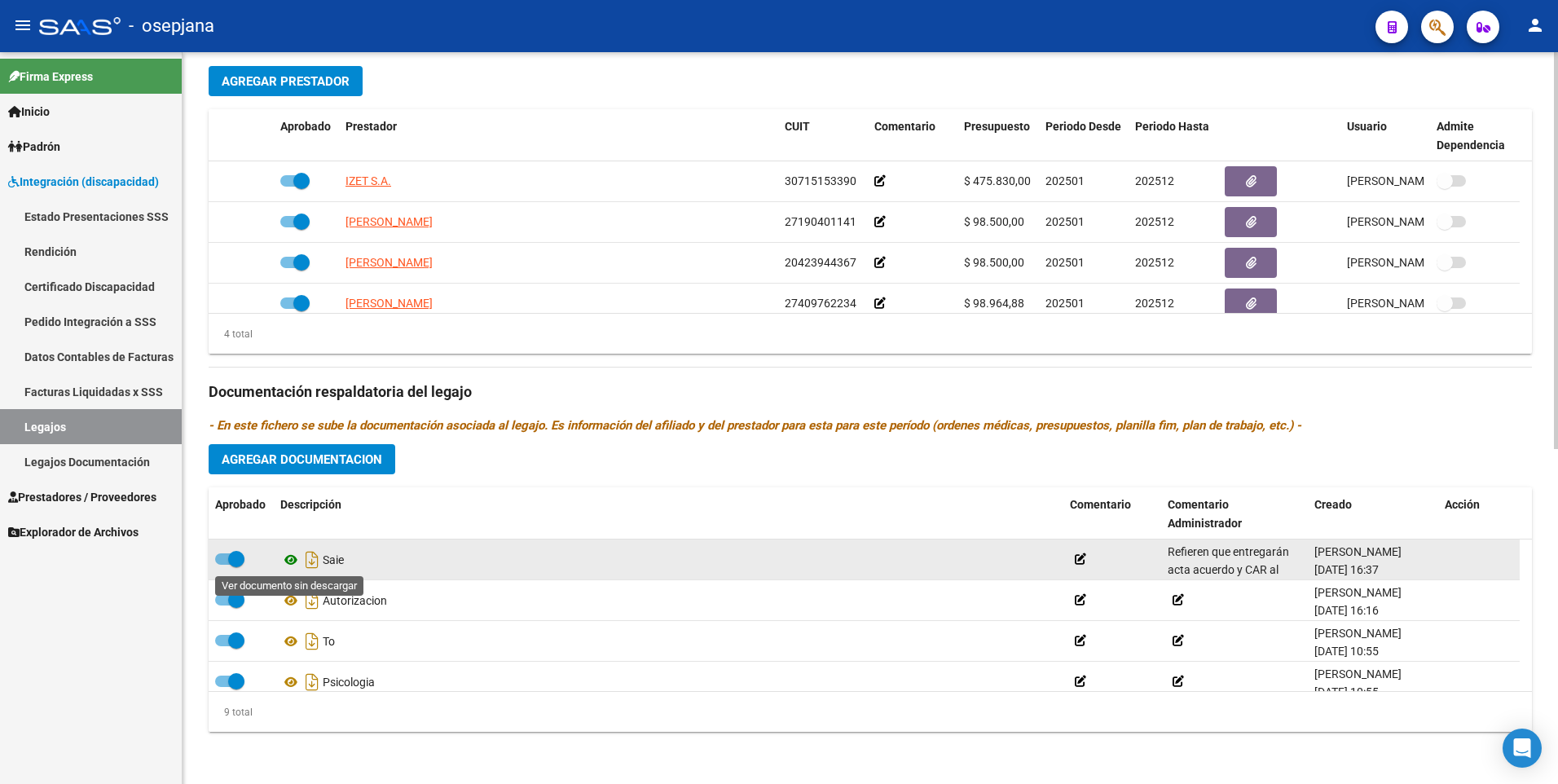
click at [286, 559] on icon at bounding box center [290, 559] width 21 height 19
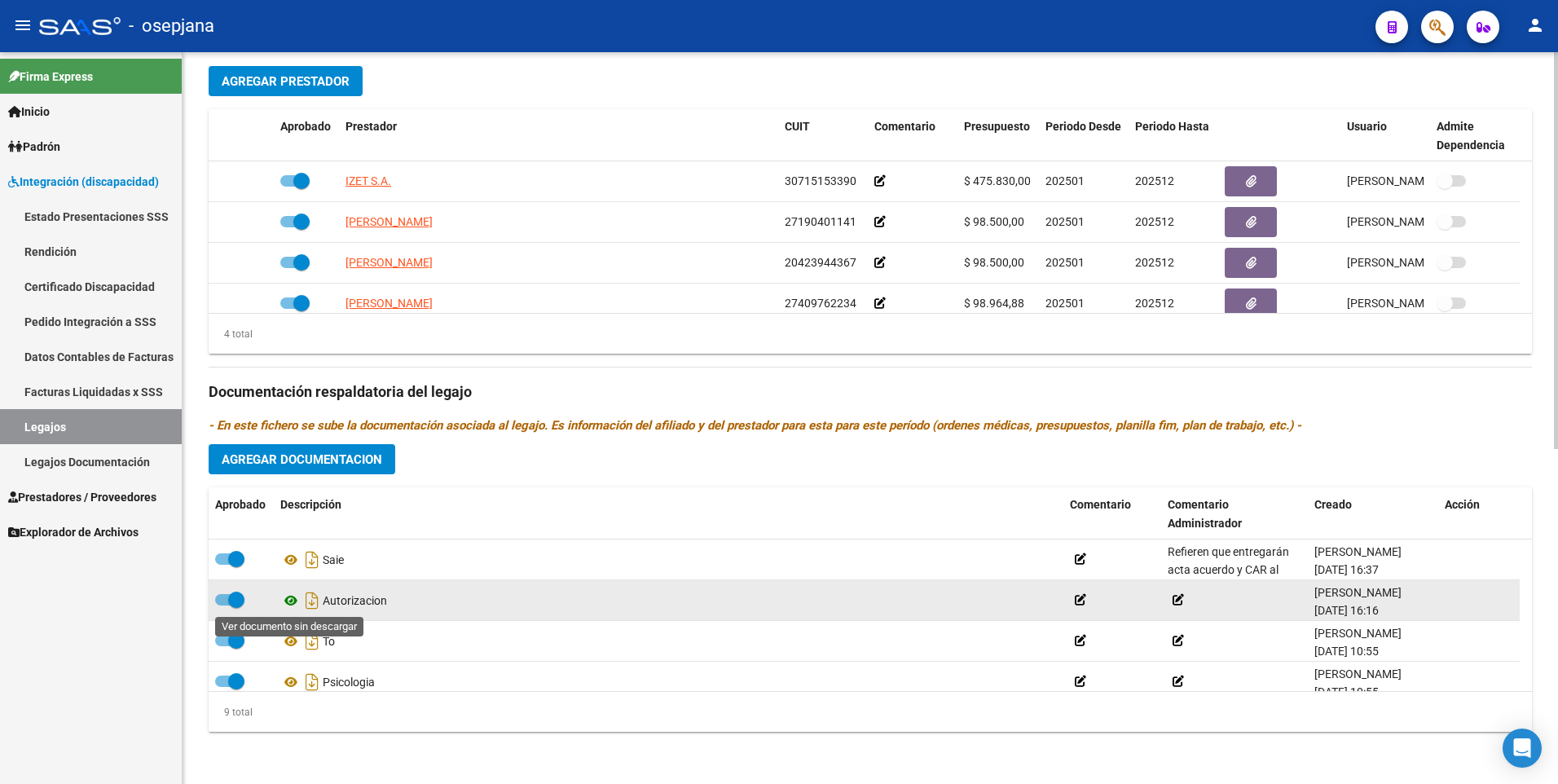
click at [291, 600] on icon at bounding box center [290, 600] width 21 height 19
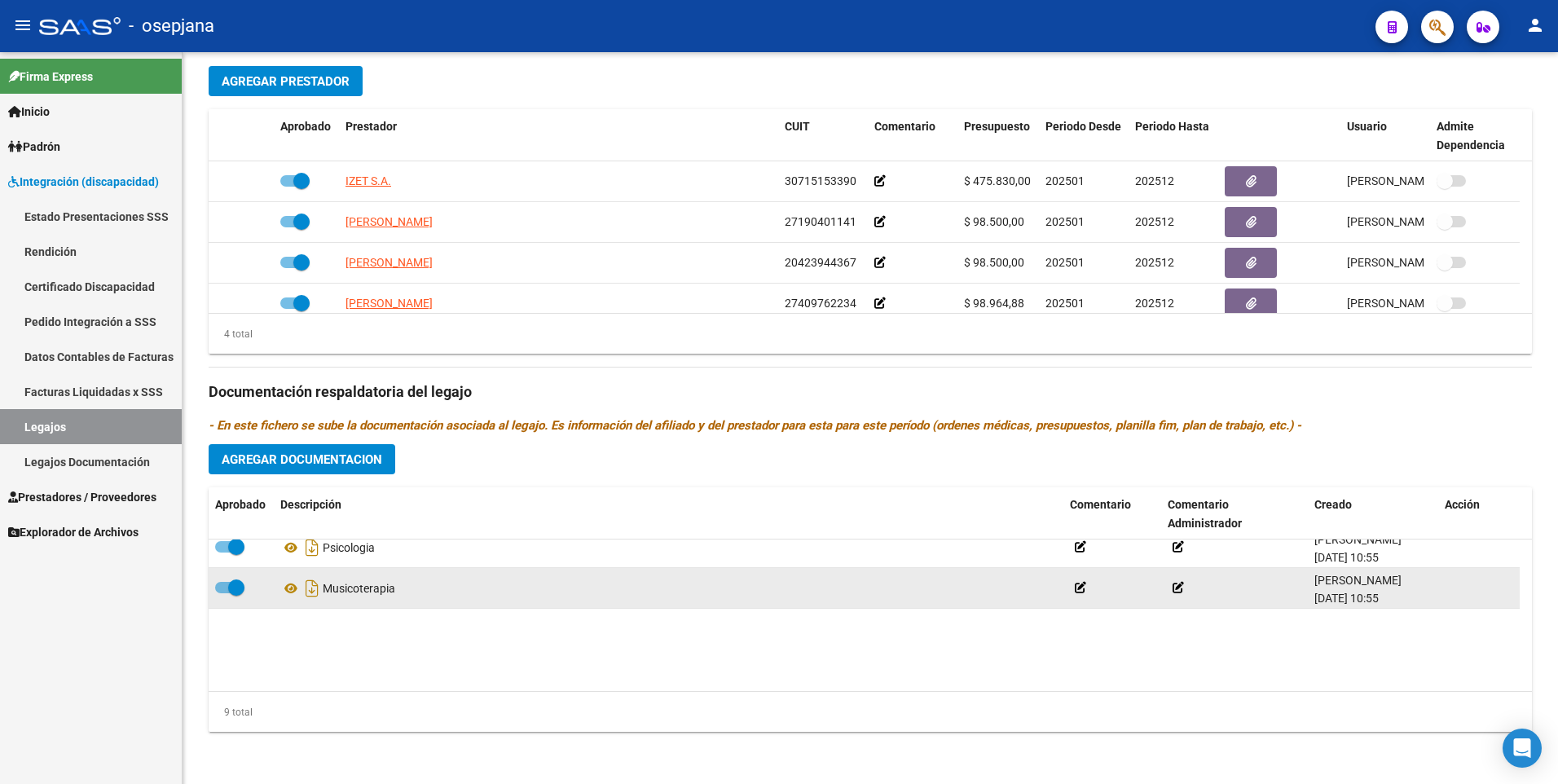
scroll to position [220, 0]
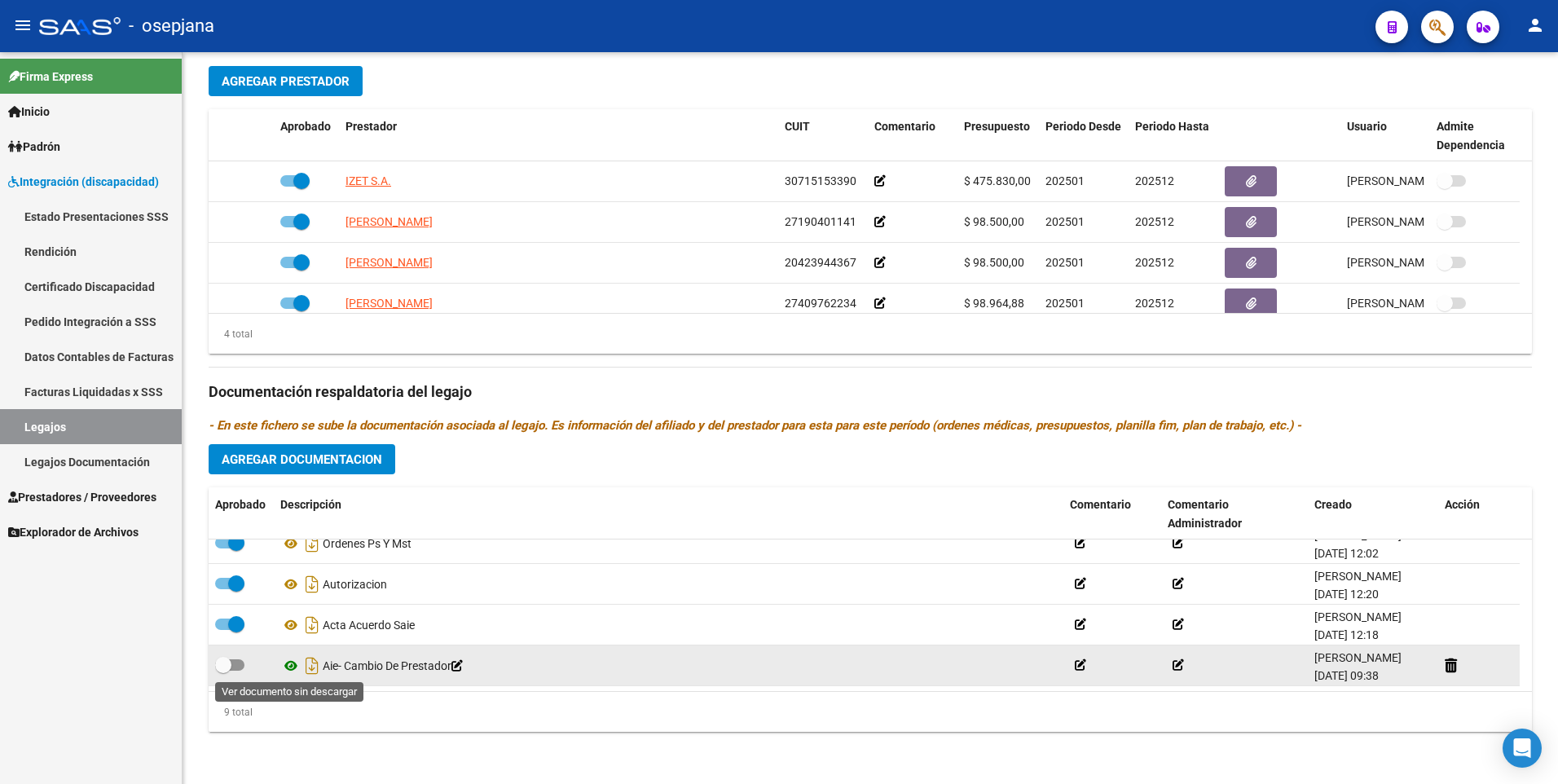
click at [288, 665] on icon at bounding box center [290, 665] width 21 height 19
click at [1078, 665] on icon at bounding box center [1080, 665] width 12 height 12
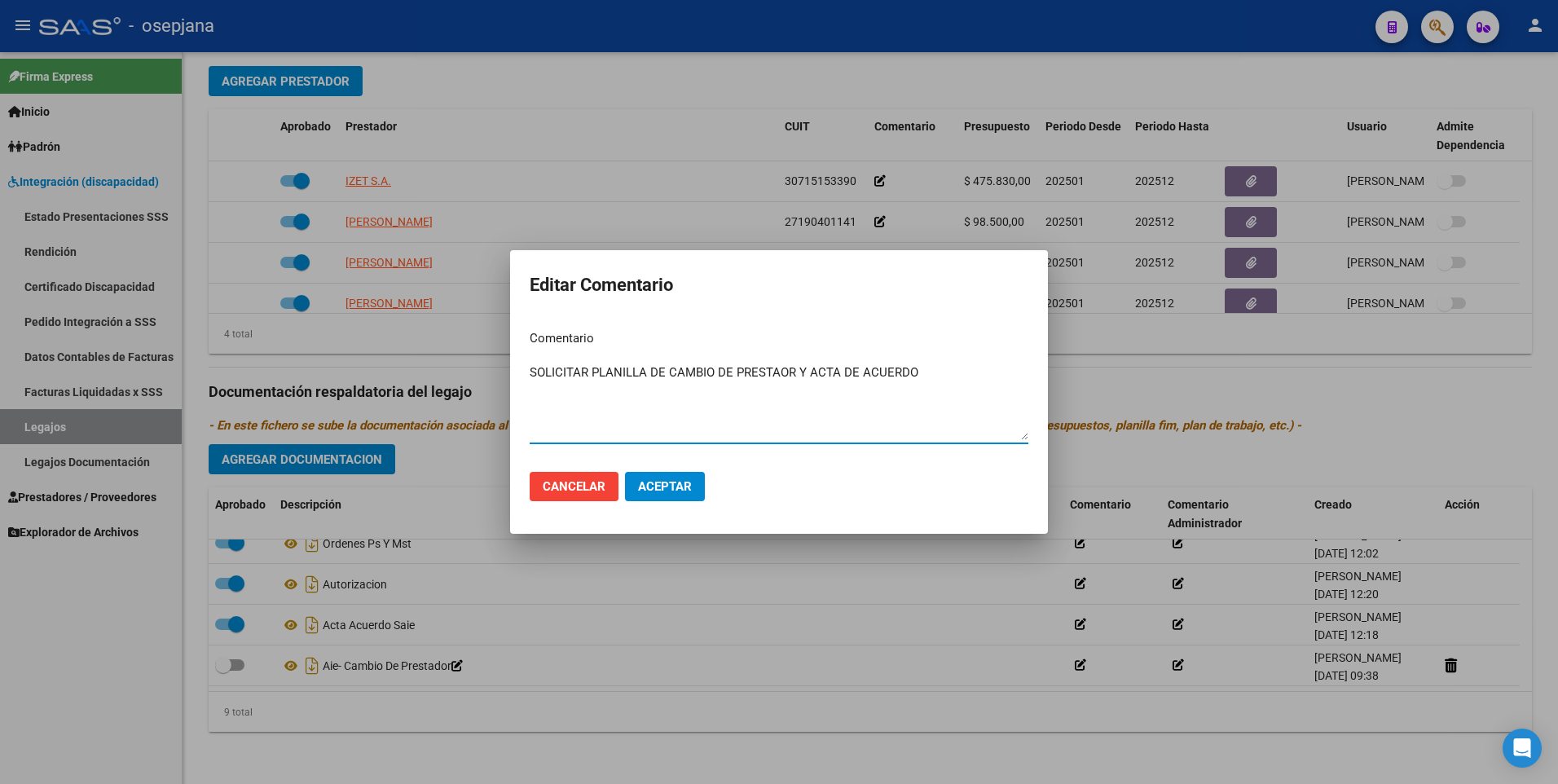
type textarea "SOLICITAR PLANILLA DE CAMBIO DE PRESTAOR Y ACTA DE ACUERDO"
click at [660, 480] on span "Aceptar" at bounding box center [665, 487] width 54 height 15
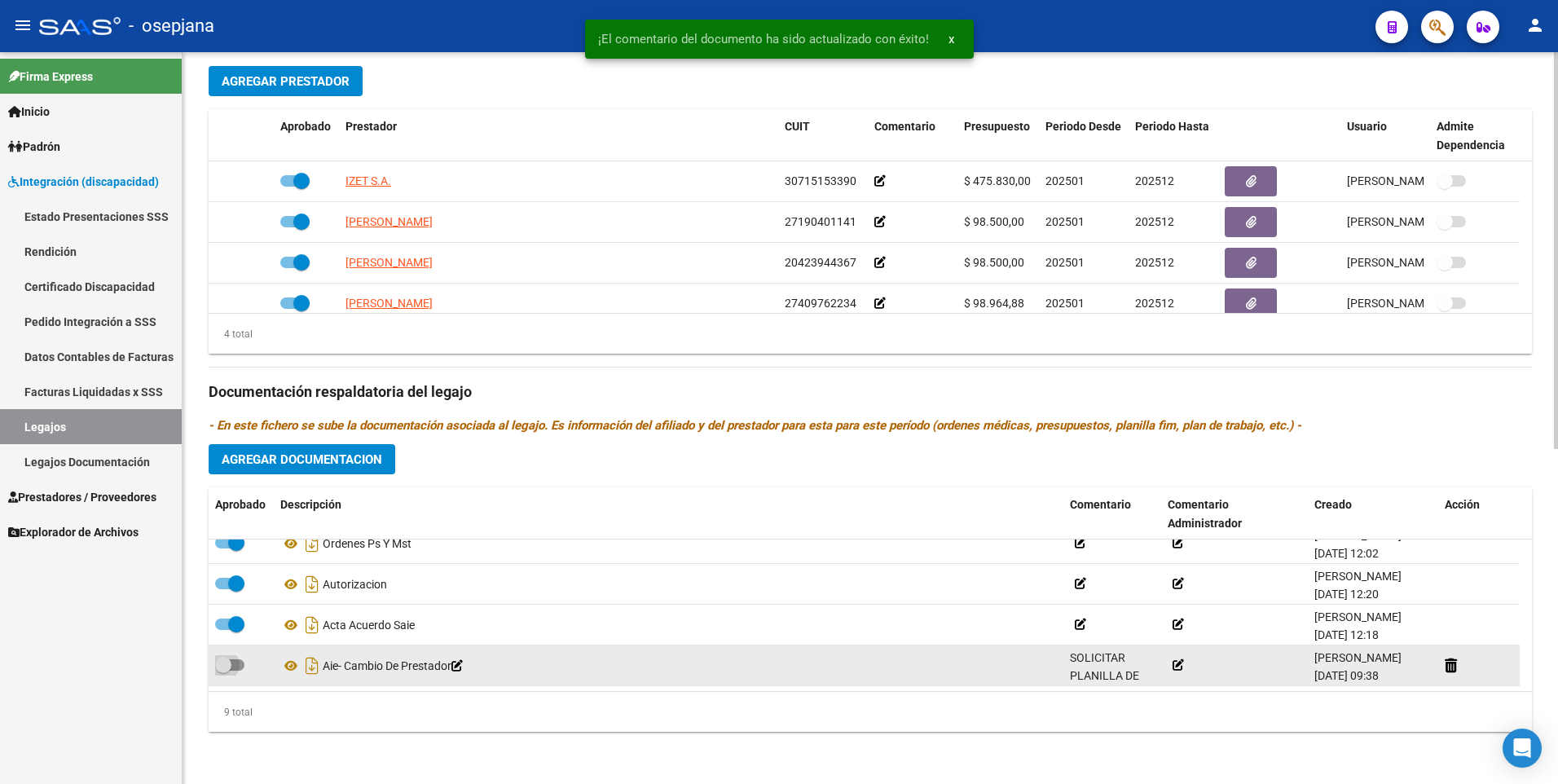
click at [234, 668] on span at bounding box center [230, 665] width 29 height 12
click at [223, 671] on input "checkbox" at bounding box center [222, 671] width 1 height 1
checkbox input "true"
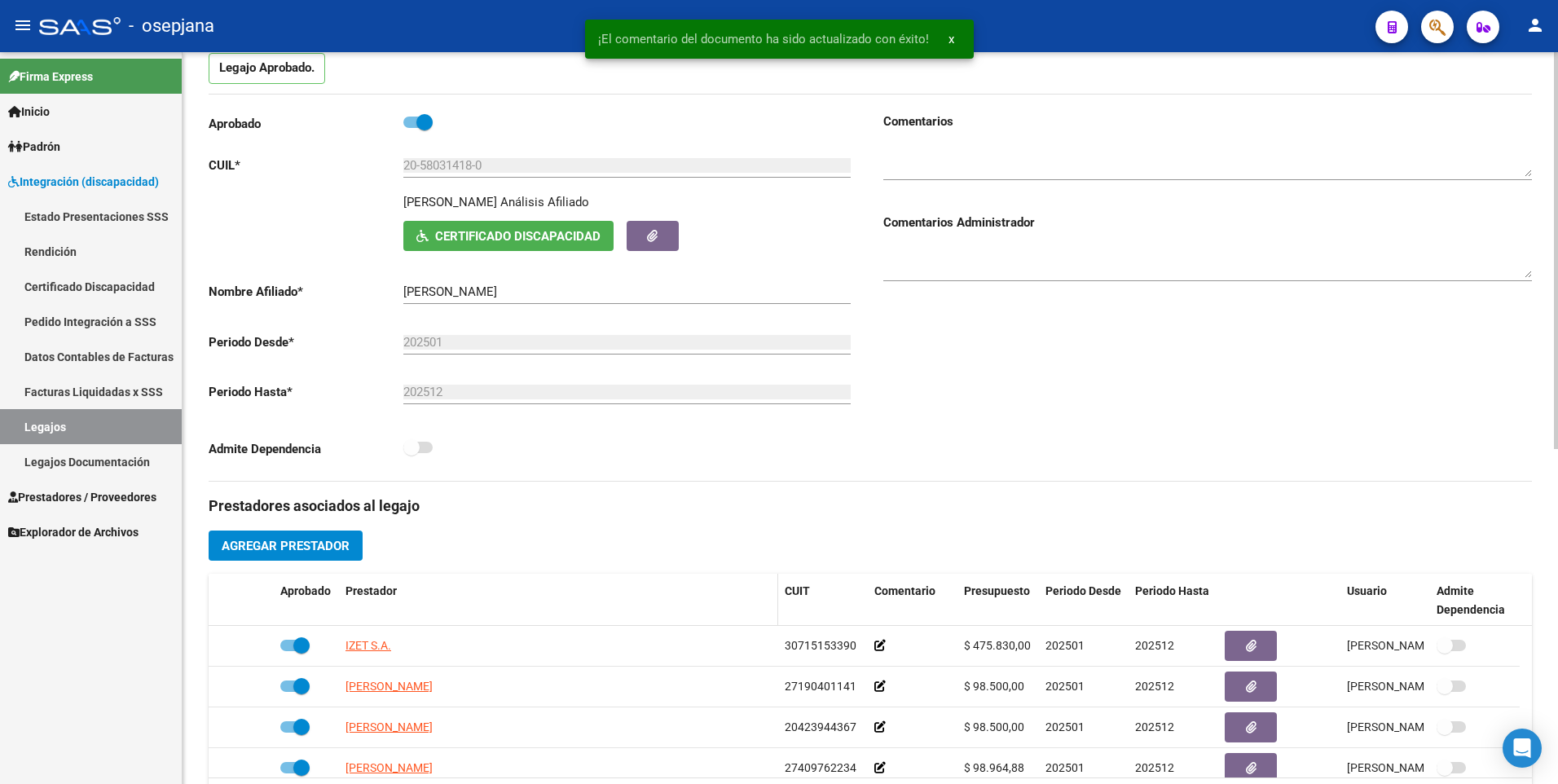
scroll to position [0, 0]
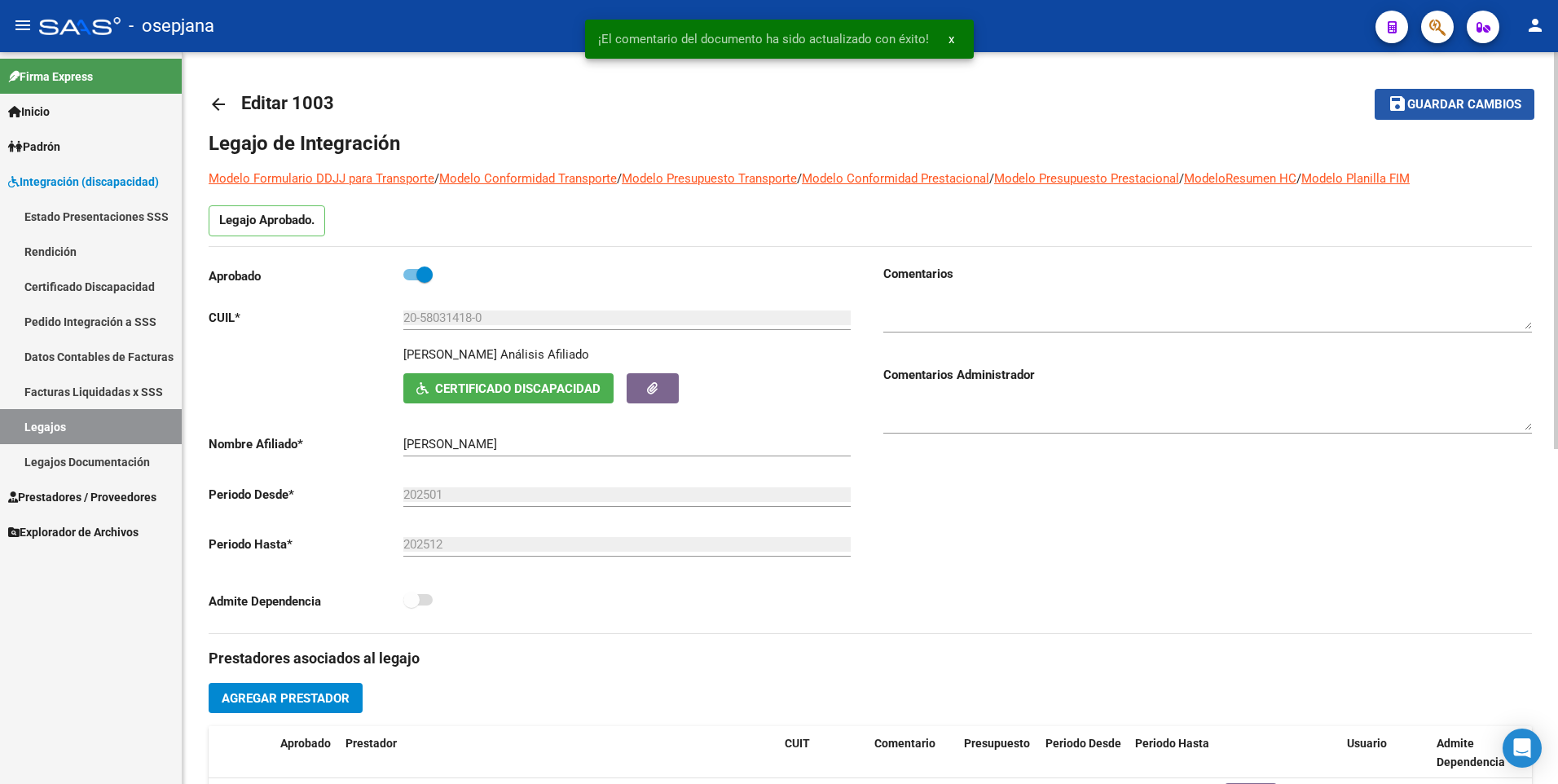
click at [1408, 111] on span "Guardar cambios" at bounding box center [1463, 105] width 114 height 15
click at [219, 103] on mat-icon "arrow_back" at bounding box center [218, 104] width 19 height 19
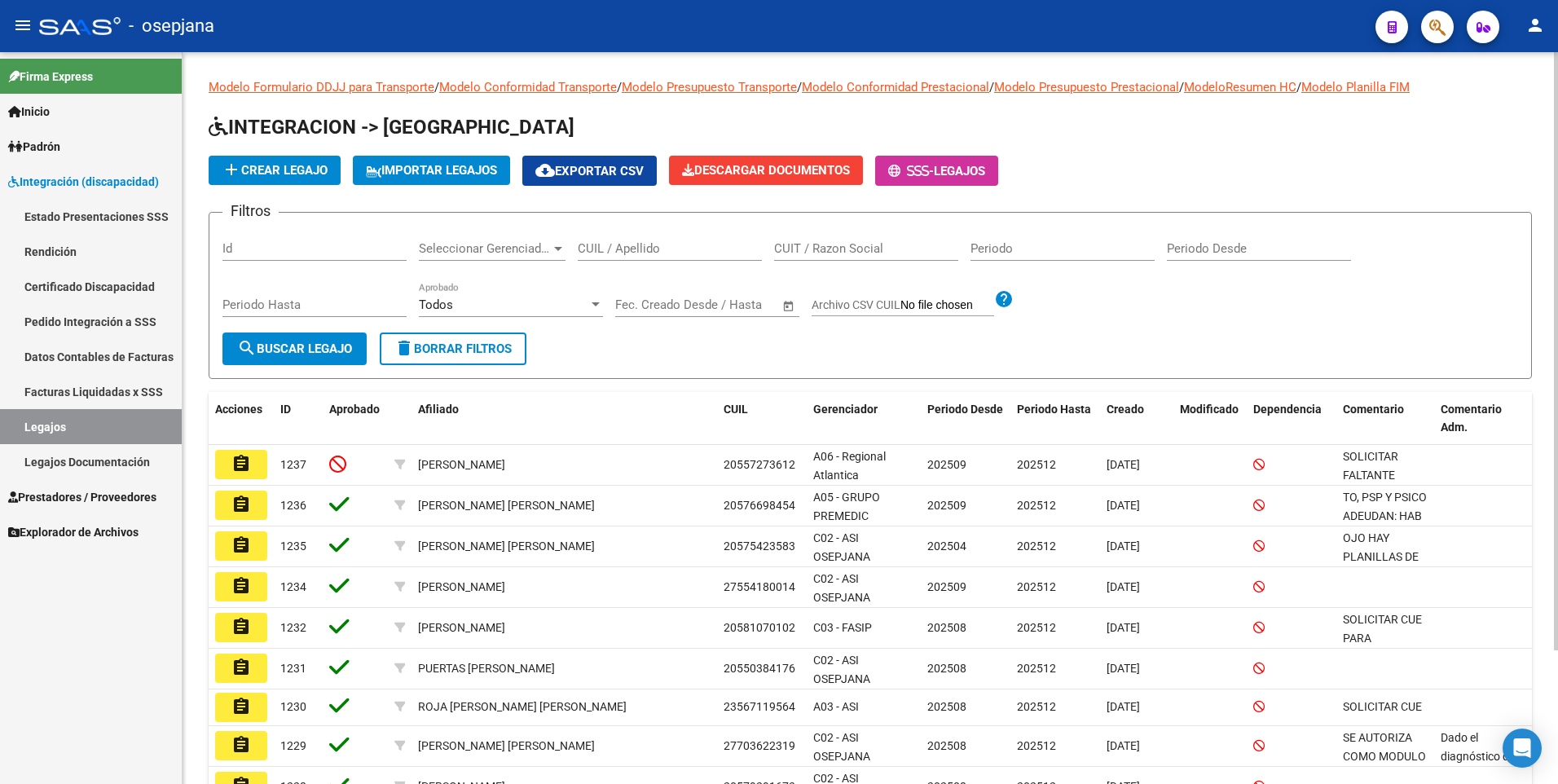
click at [1536, 34] on mat-icon "person" at bounding box center [1534, 25] width 19 height 19
click at [1502, 108] on button "exit_to_app Salir" at bounding box center [1501, 108] width 99 height 39
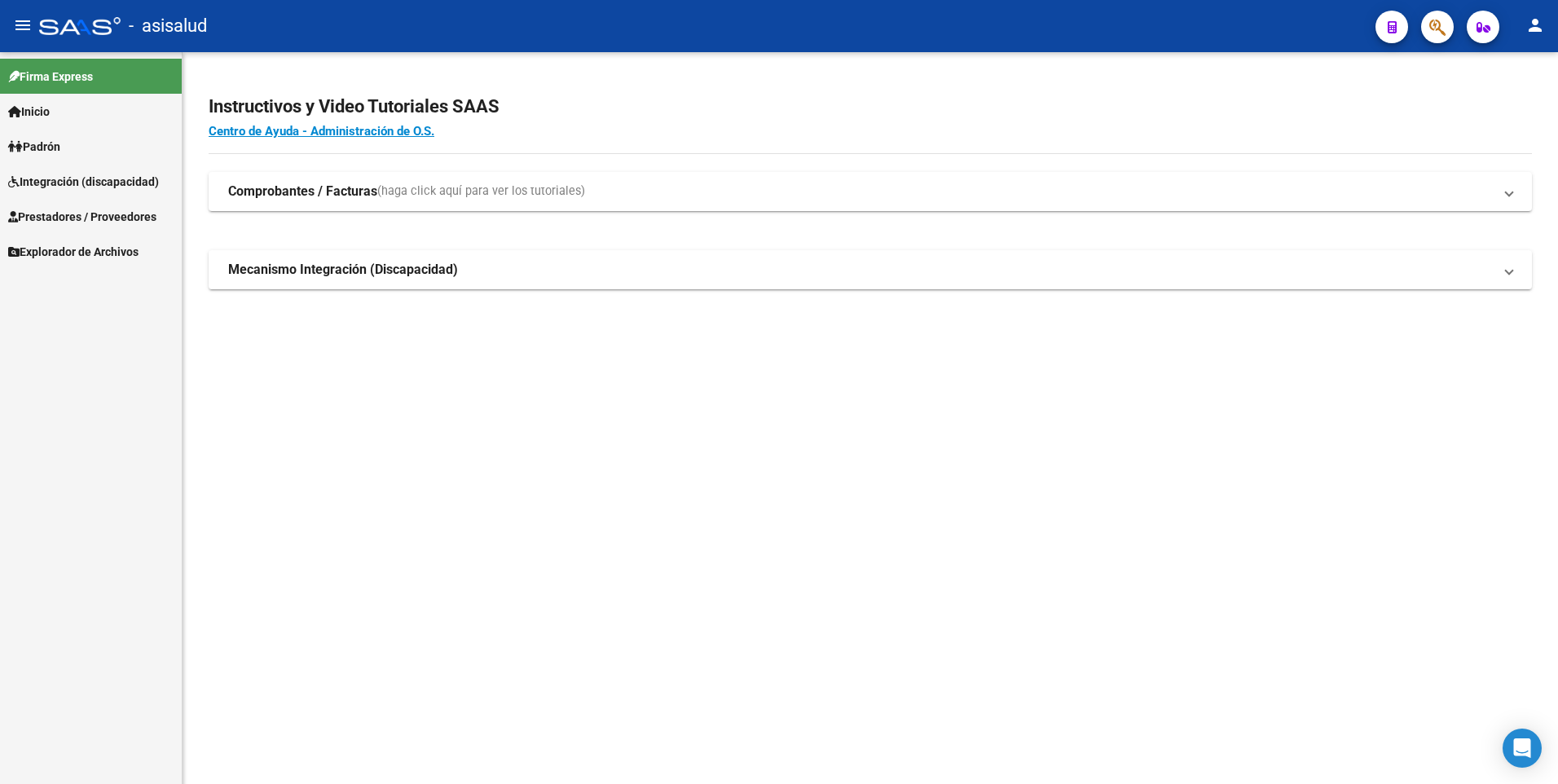
click at [43, 173] on span "Integración (discapacidad)" at bounding box center [83, 181] width 150 height 18
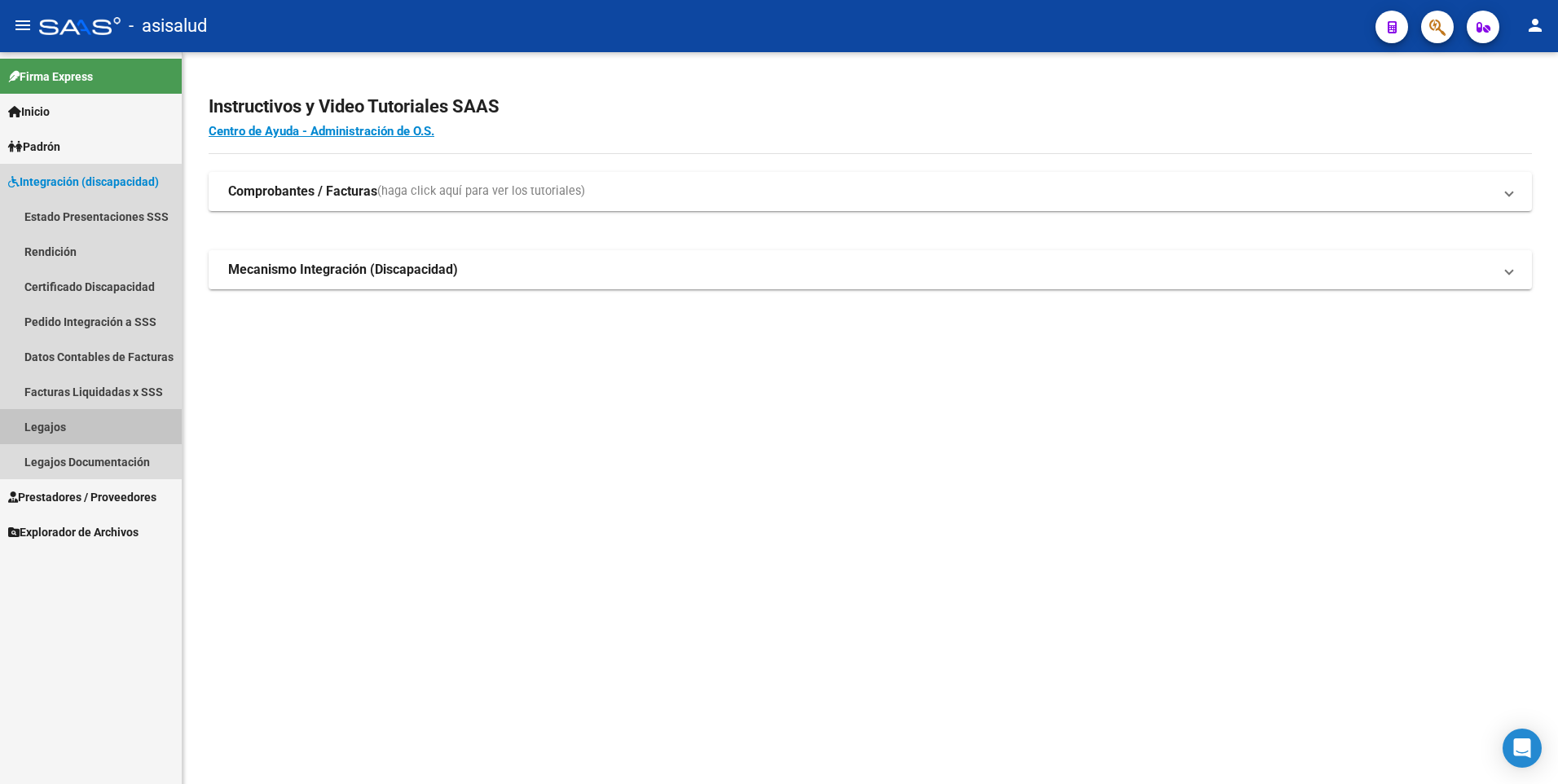
click at [42, 426] on link "Legajos" at bounding box center [90, 427] width 181 height 35
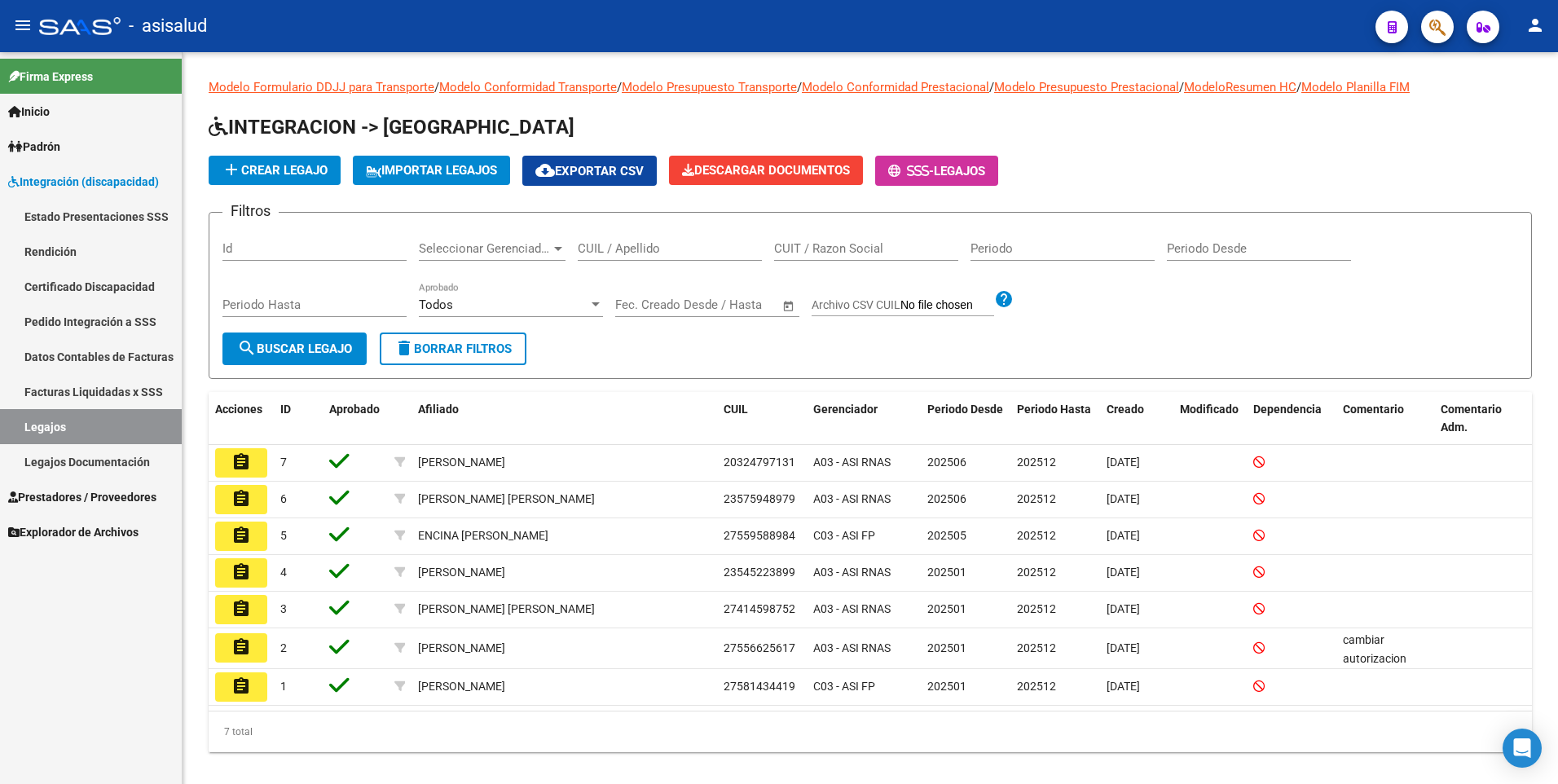
click at [1547, 31] on button "person" at bounding box center [1535, 26] width 33 height 33
click at [1512, 114] on button "exit_to_app Salir" at bounding box center [1501, 108] width 99 height 39
